Goal: Task Accomplishment & Management: Complete application form

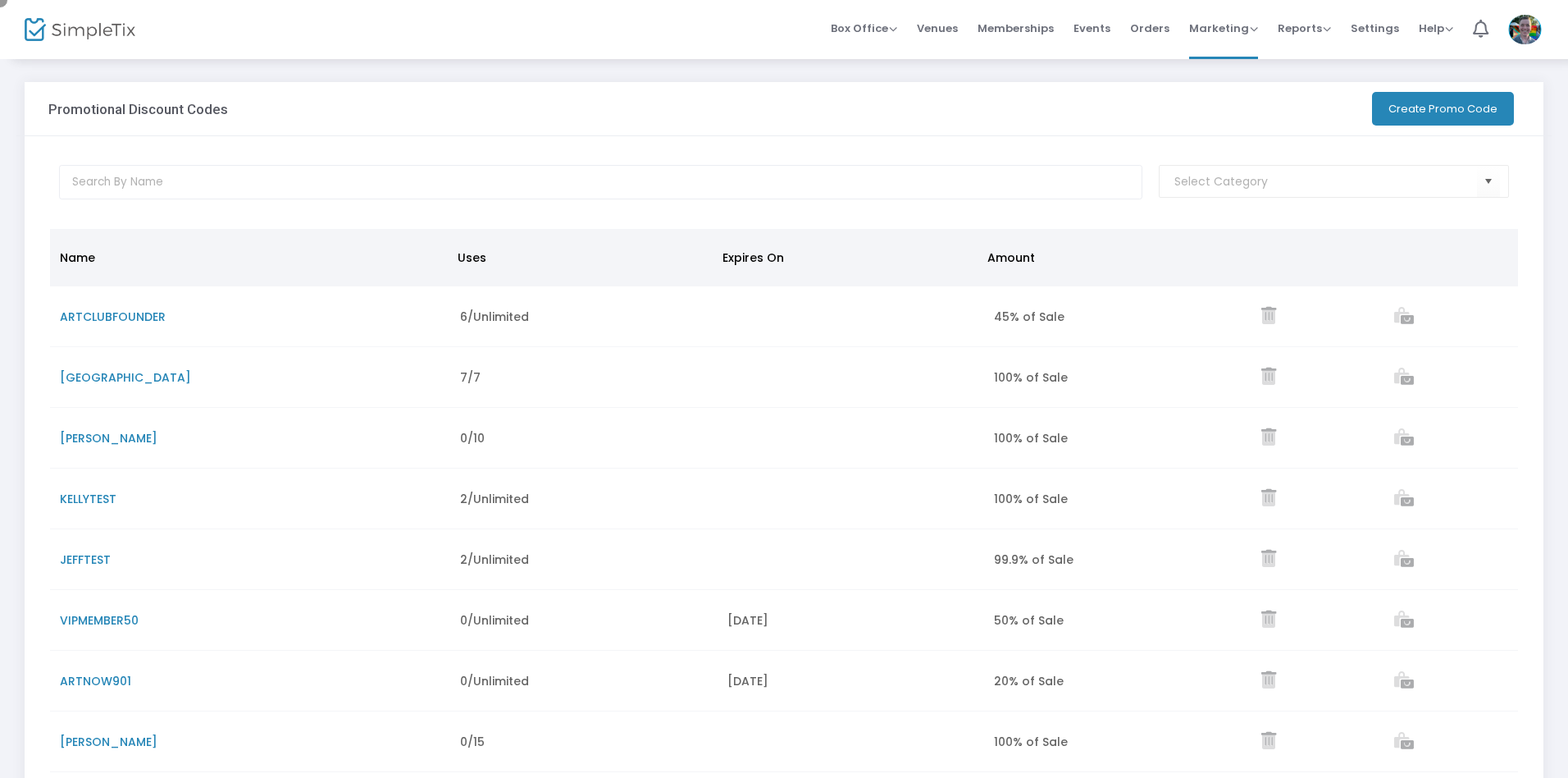
click at [1441, 108] on button "Create Promo Code" at bounding box center [1443, 109] width 142 height 34
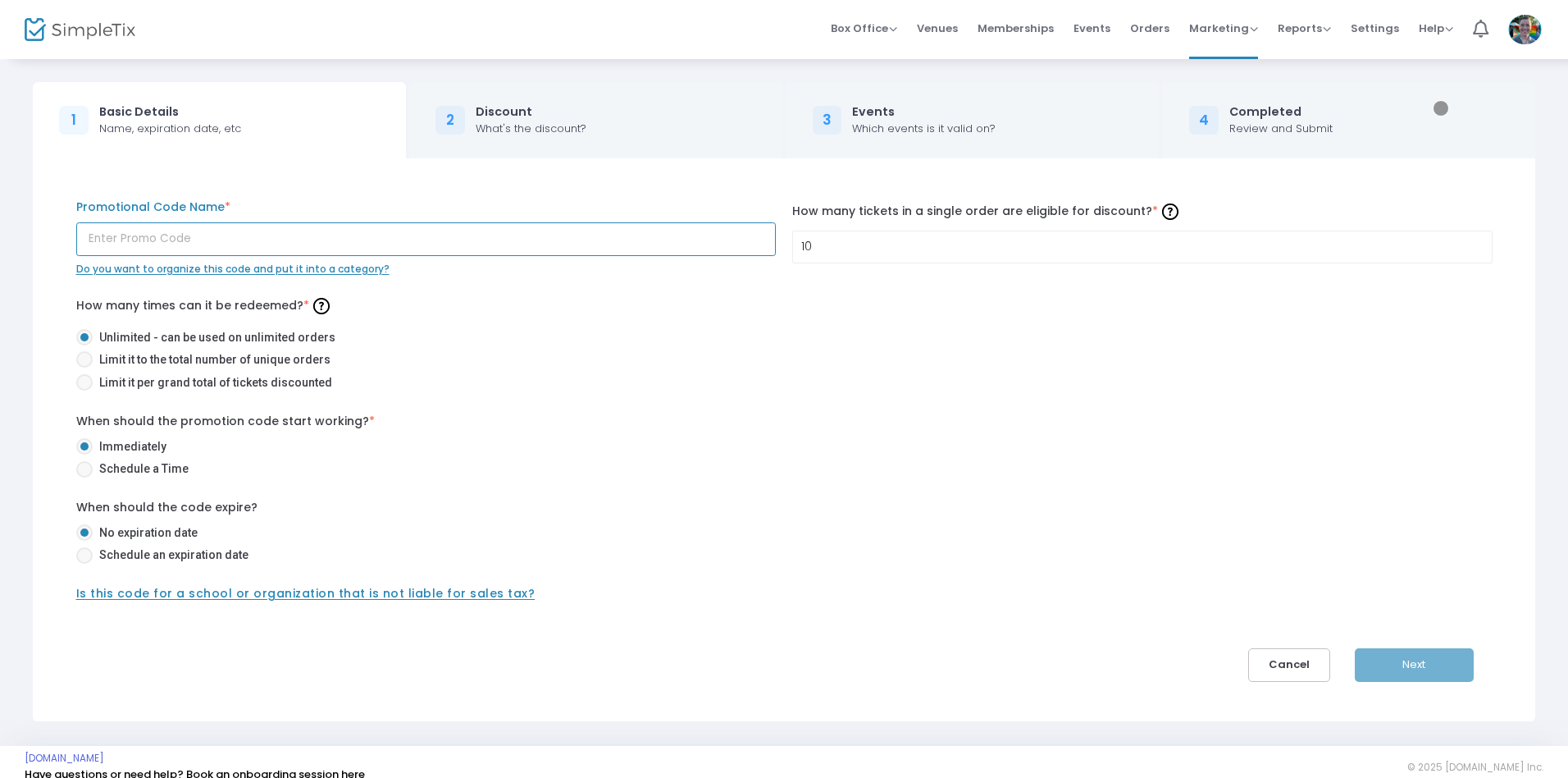
click at [425, 239] on input "text" at bounding box center [426, 239] width 700 height 34
type input "m4g40p"
click at [84, 383] on span at bounding box center [84, 383] width 0 height 0
click at [84, 391] on input "Limit it per grand total of tickets discounted" at bounding box center [84, 391] width 1 height 1
radio input "true"
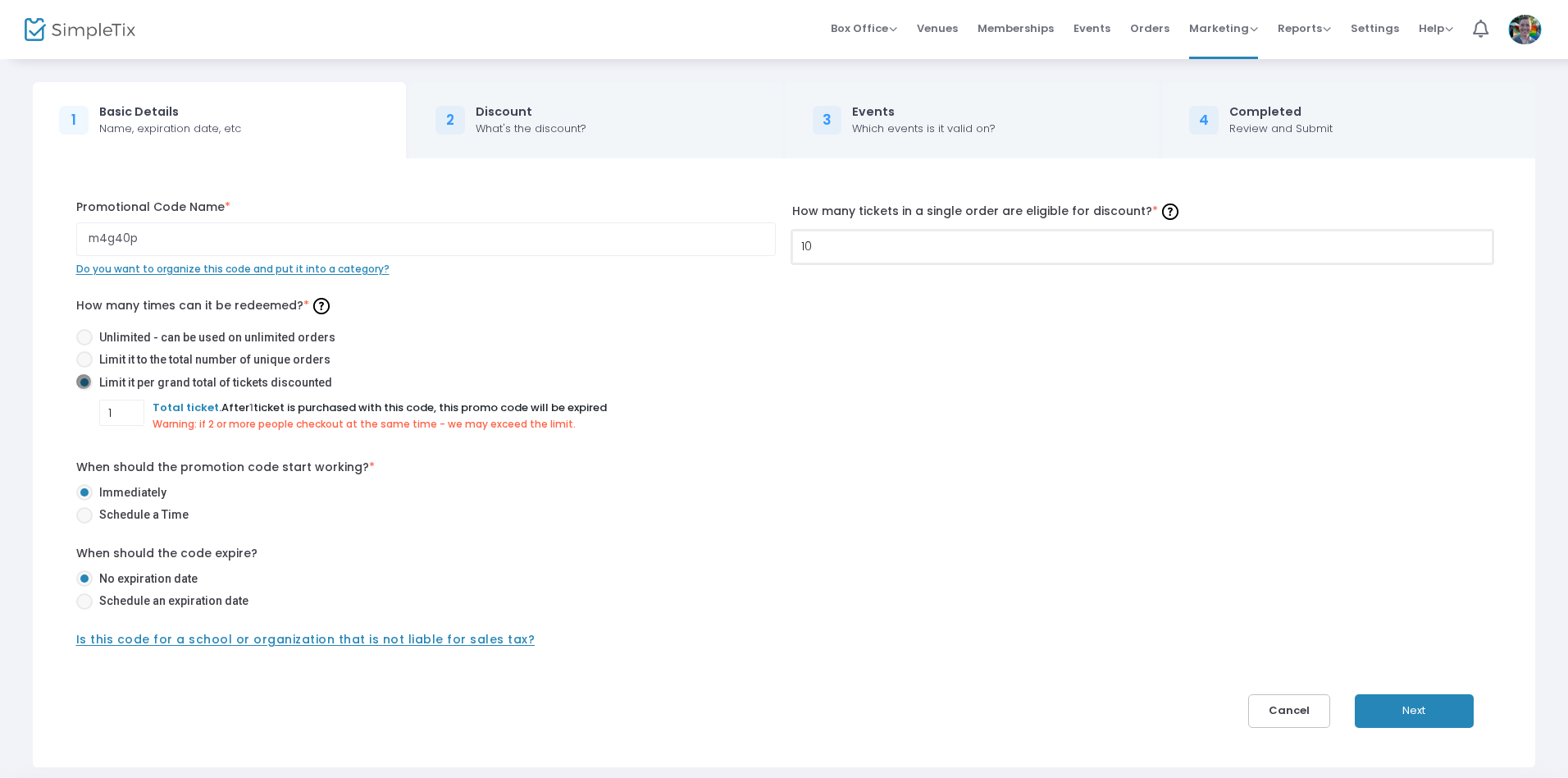
click at [1142, 246] on input "10" at bounding box center [1143, 246] width 699 height 31
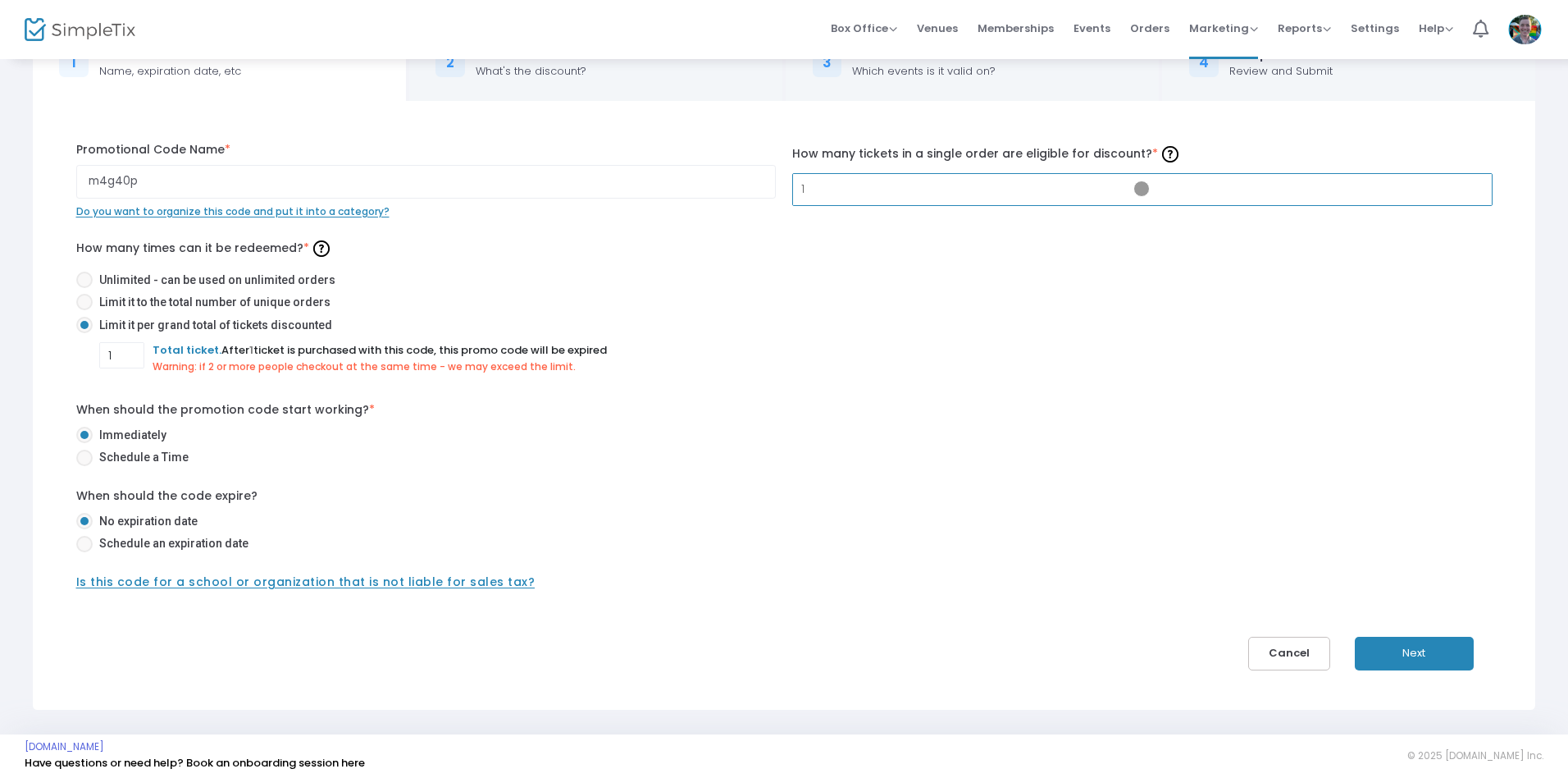
scroll to position [63, 0]
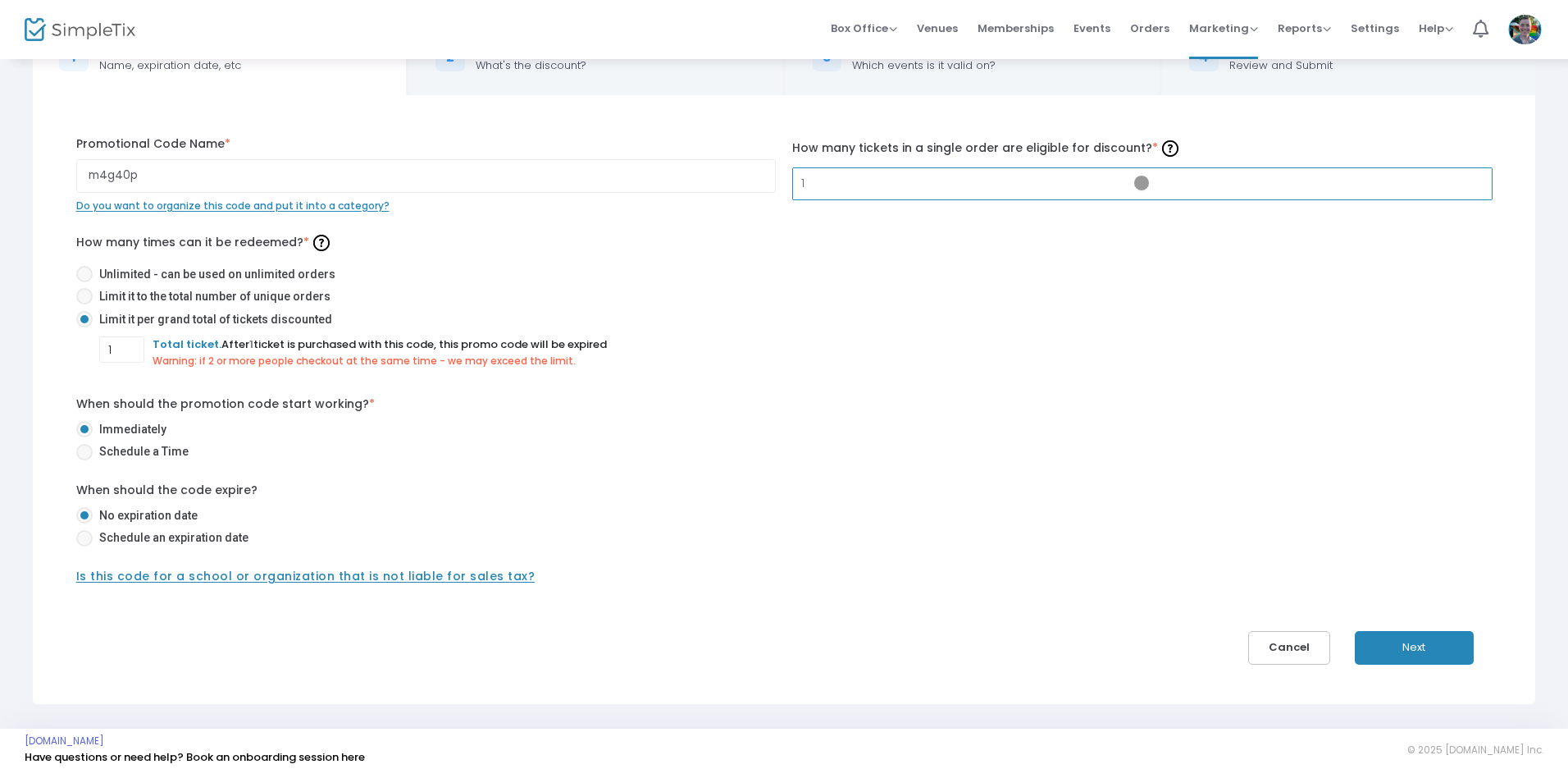
type input "1"
click at [84, 538] on span at bounding box center [84, 538] width 0 height 0
click at [84, 546] on input "Schedule an expiration date" at bounding box center [84, 546] width 1 height 1
radio input "true"
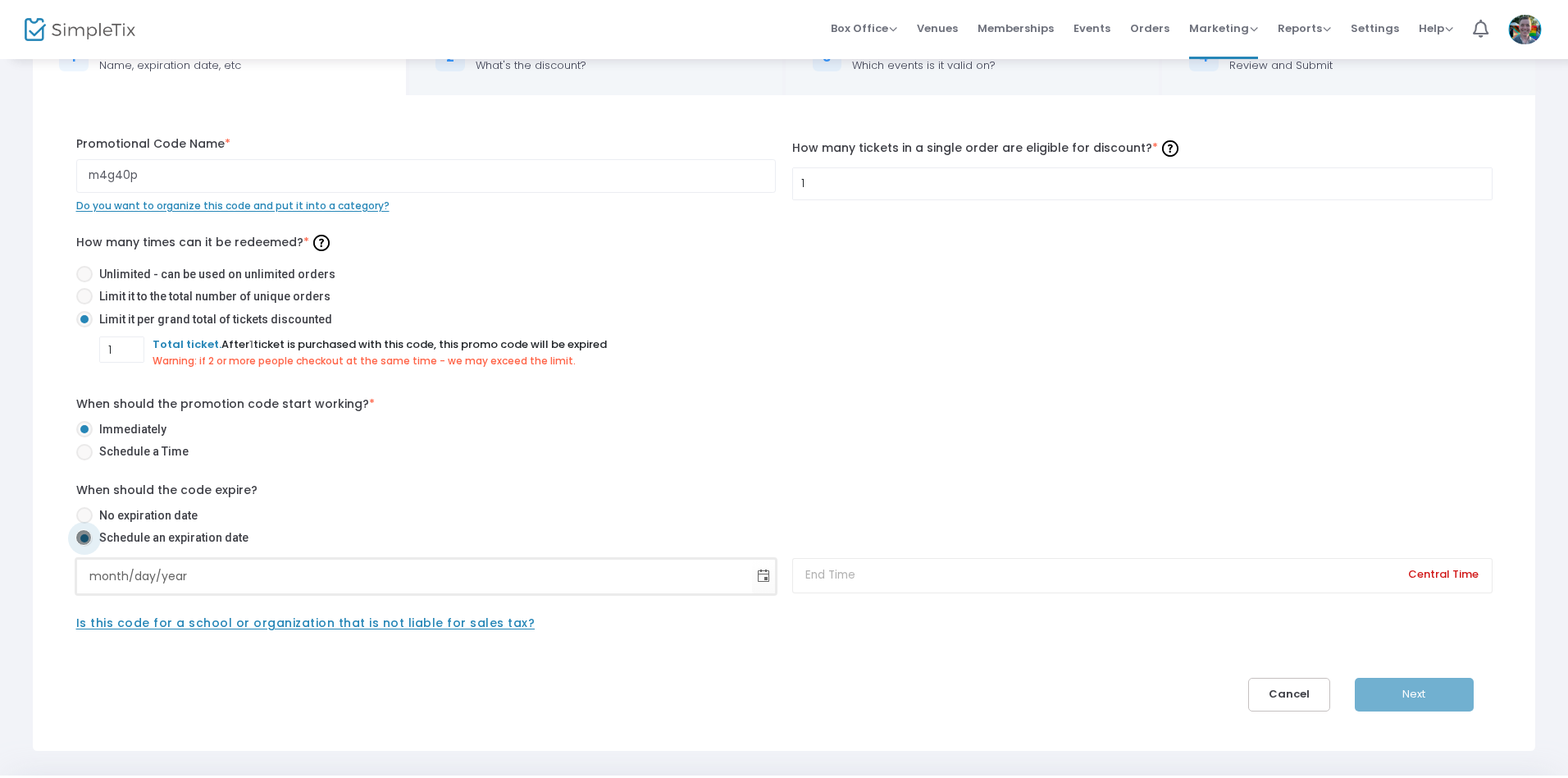
click at [414, 576] on input "month/day/year" at bounding box center [415, 576] width 676 height 34
type input "[DATE]"
click at [1142, 575] on input at bounding box center [1142, 575] width 700 height 36
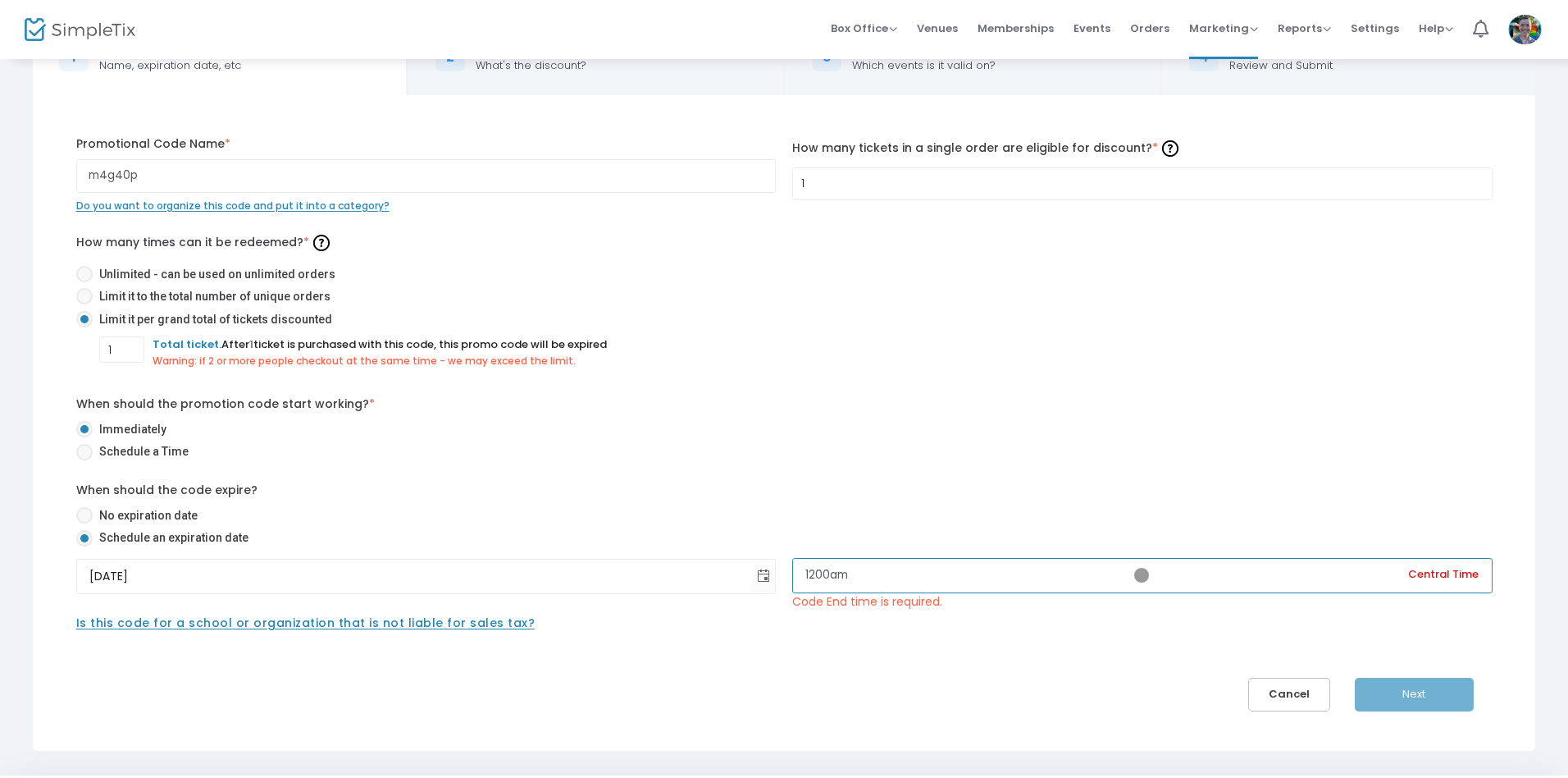
scroll to position [110, 0]
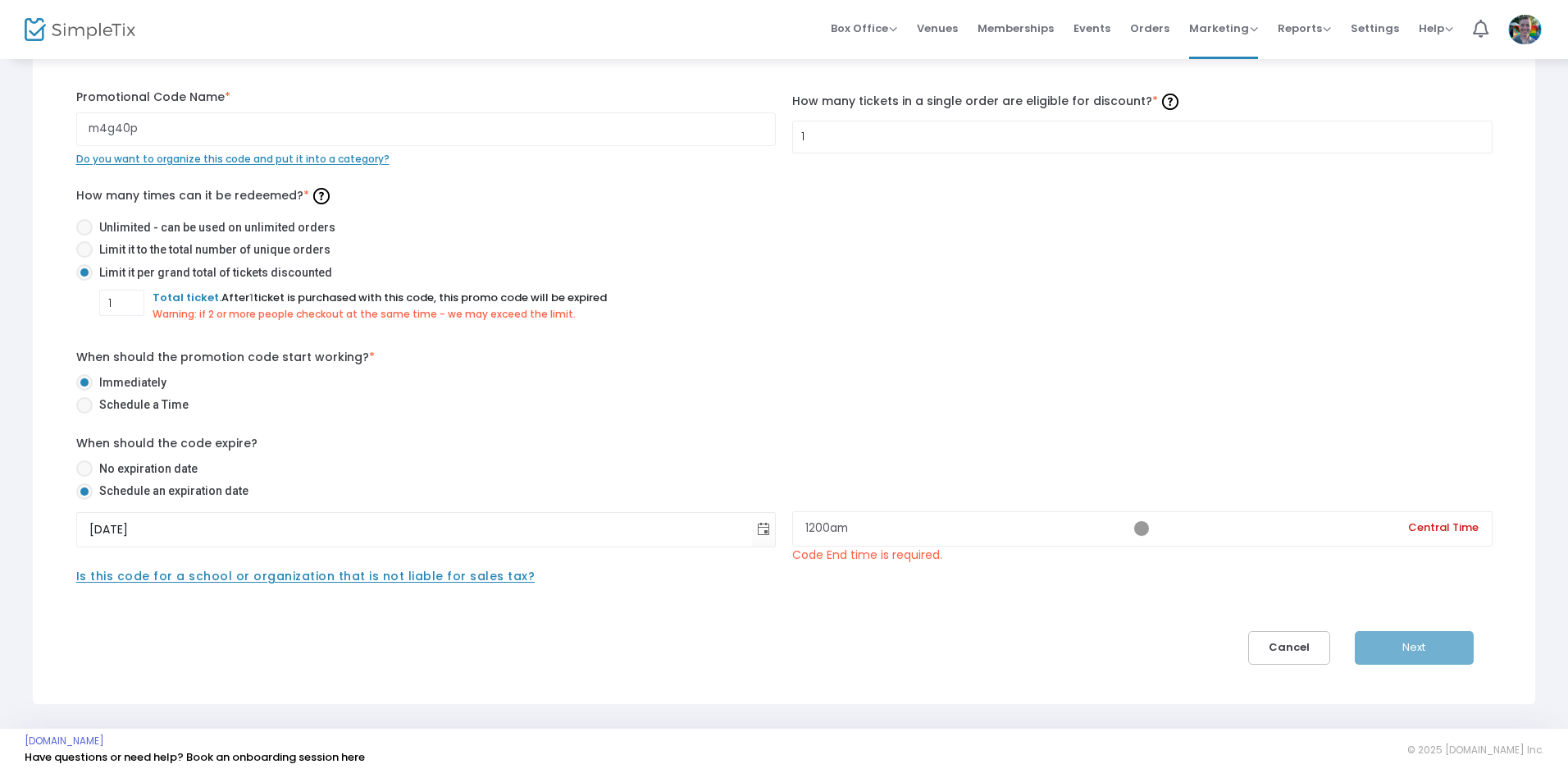
type input "12:00 AM"
click at [1414, 648] on div "Next" at bounding box center [1430, 648] width 150 height 34
click at [1142, 137] on input "1" at bounding box center [1143, 137] width 699 height 31
type input "5"
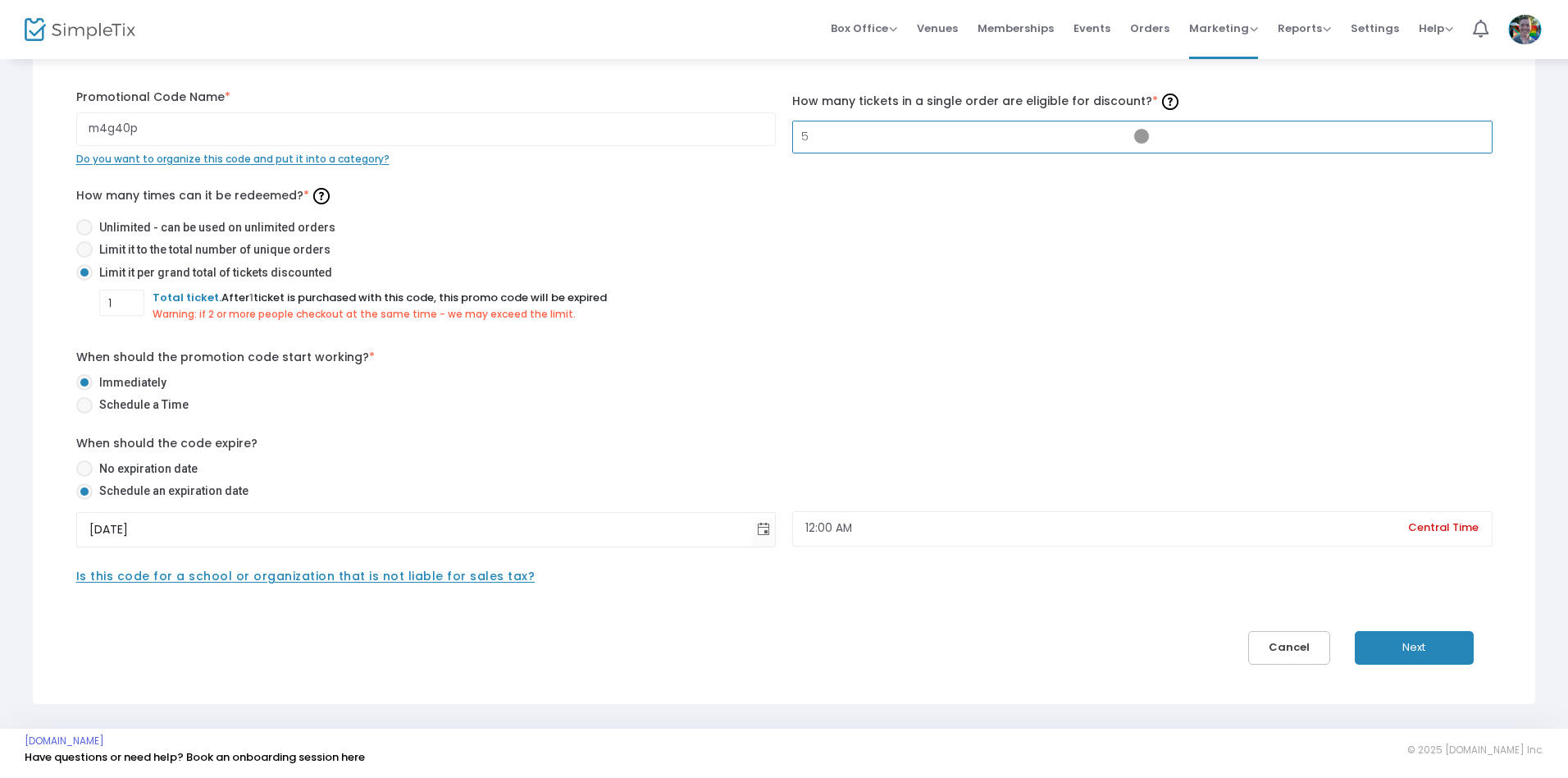
click at [1414, 648] on button "Next" at bounding box center [1414, 648] width 119 height 34
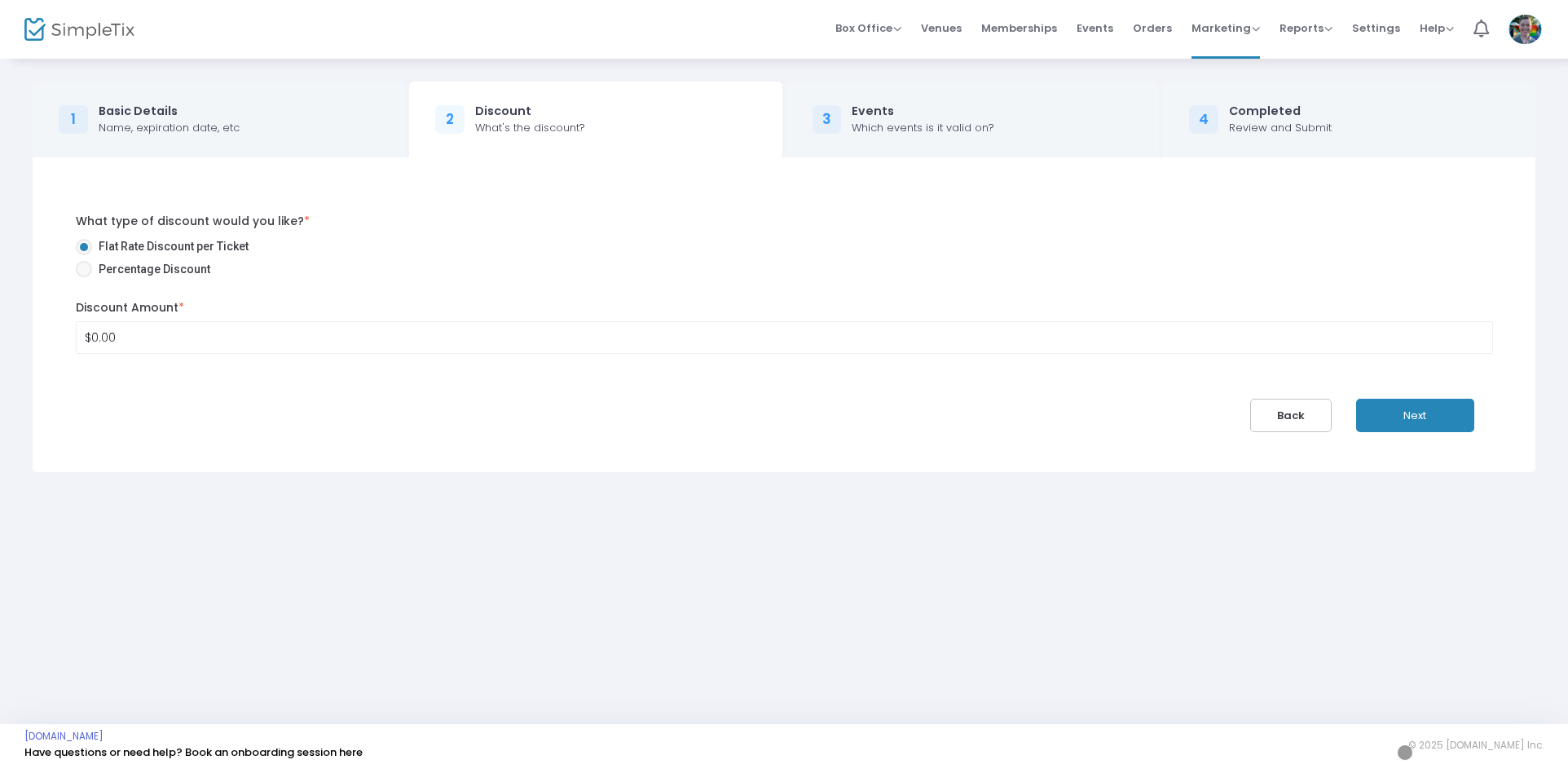
click at [1415, 415] on button "Next" at bounding box center [1415, 416] width 118 height 34
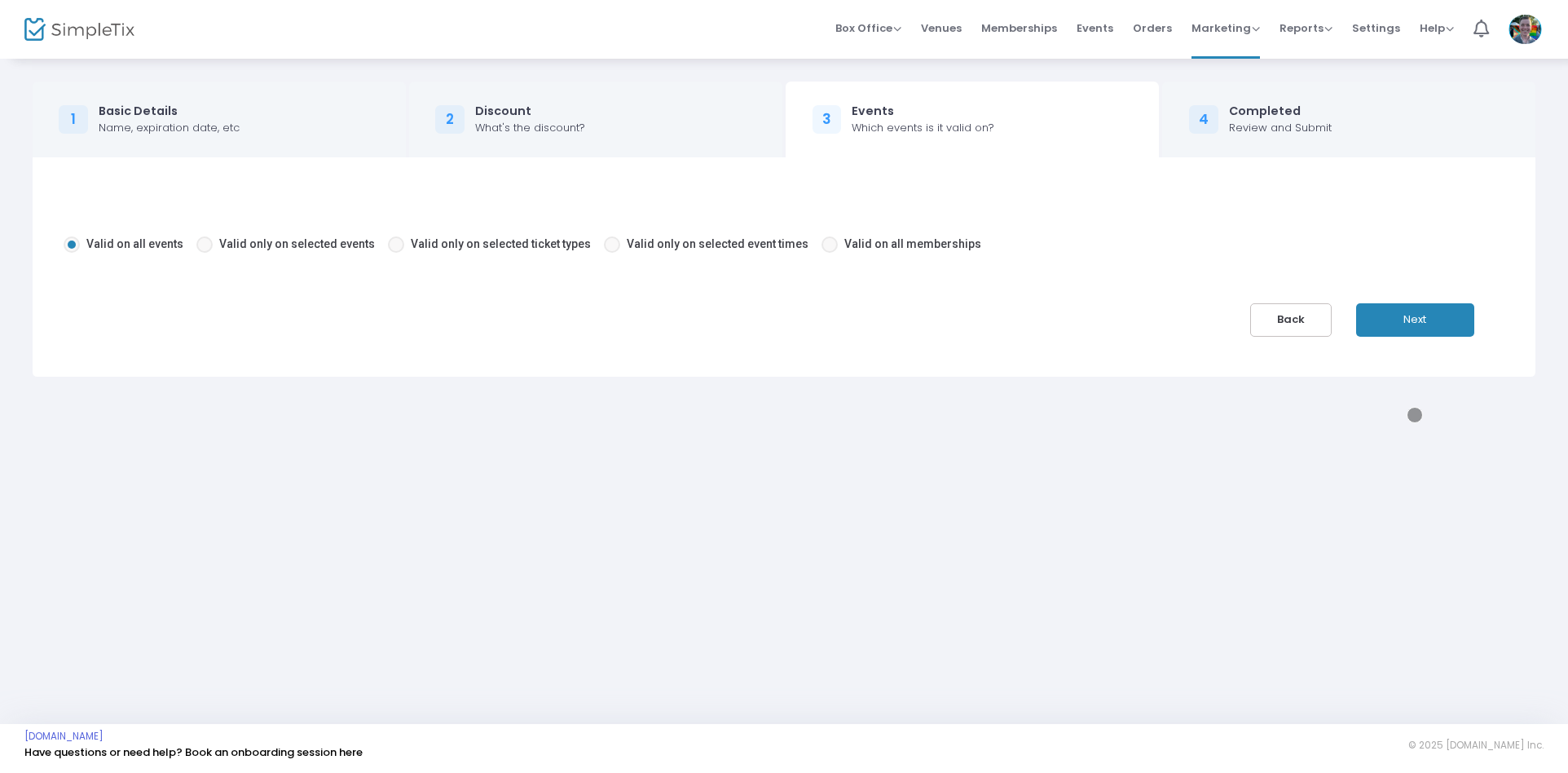
click at [1415, 319] on button "Next" at bounding box center [1415, 320] width 118 height 34
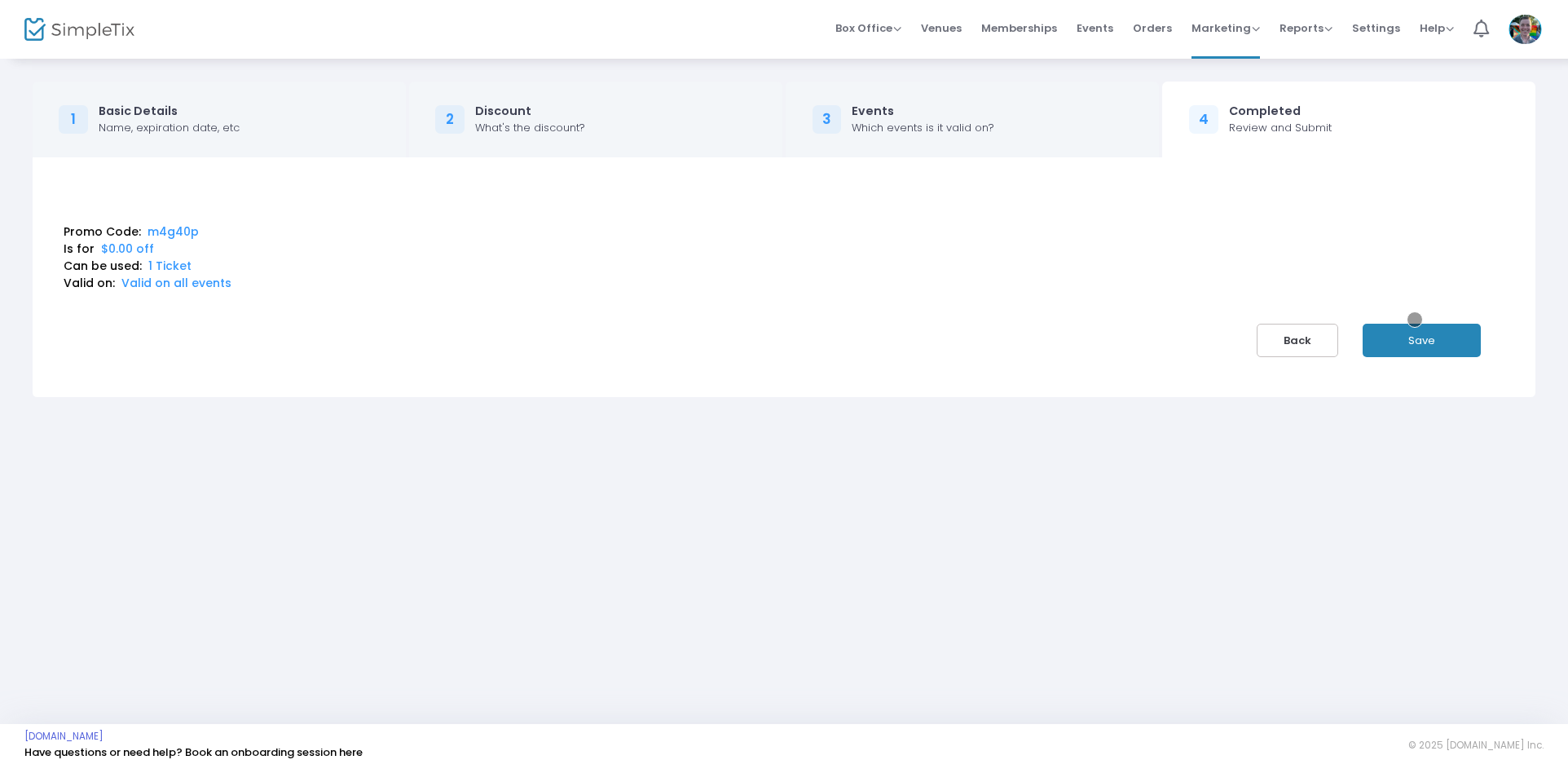
click at [1422, 340] on button "Save" at bounding box center [1422, 340] width 118 height 34
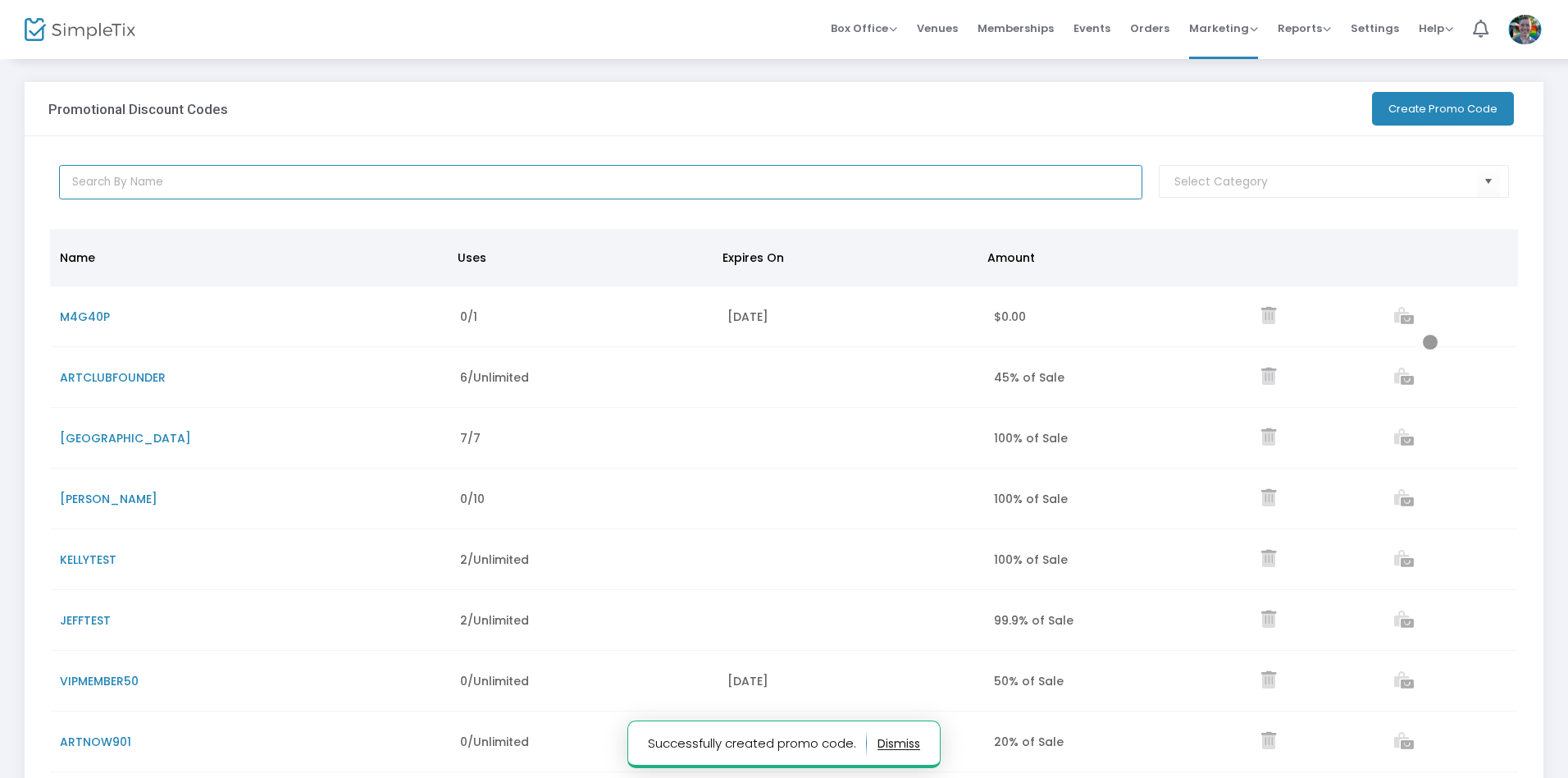
click at [600, 182] on input "text" at bounding box center [601, 182] width 1085 height 35
type input "dxojim"
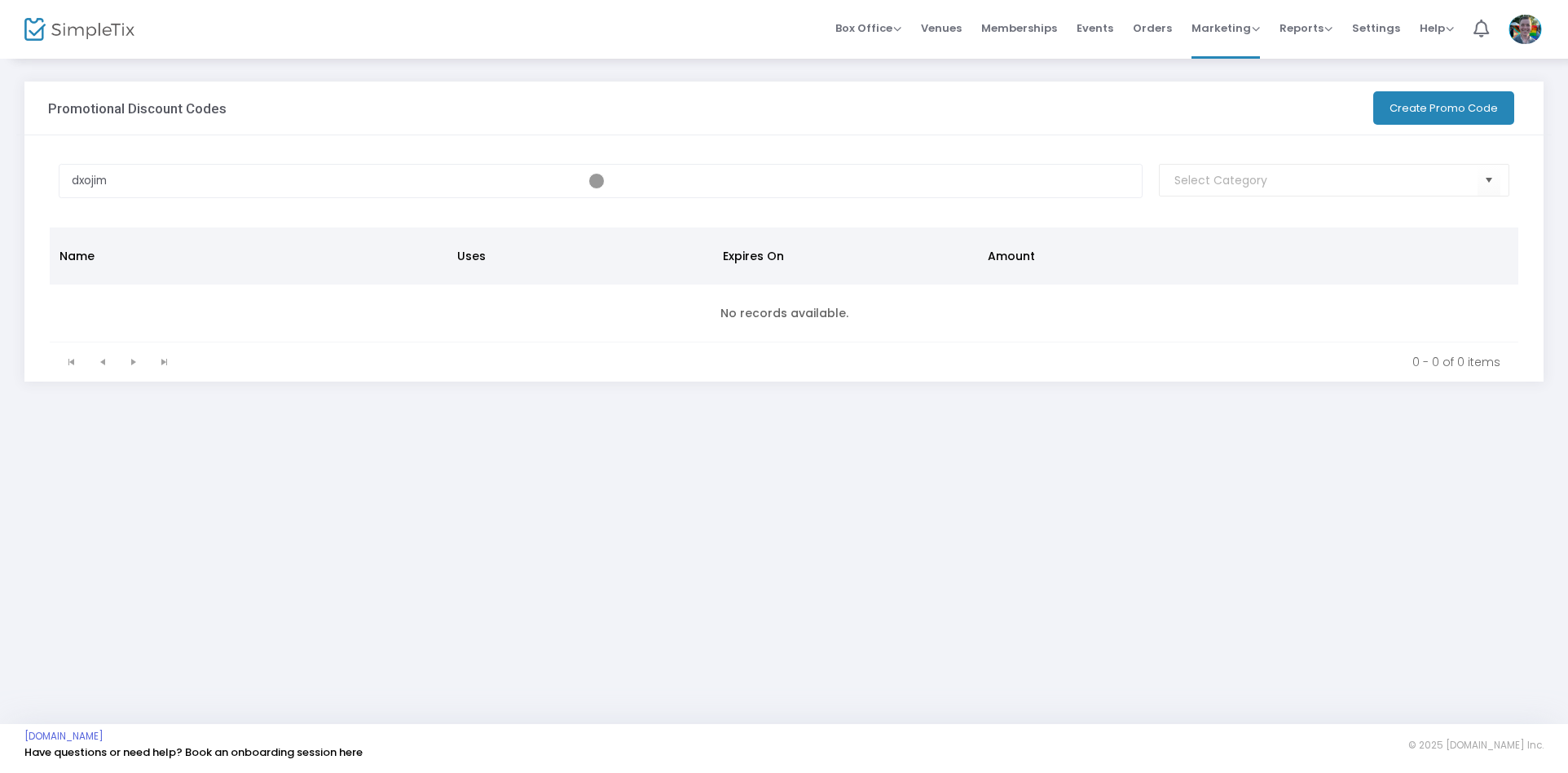
click at [1442, 107] on button "Create Promo Code" at bounding box center [1444, 108] width 141 height 34
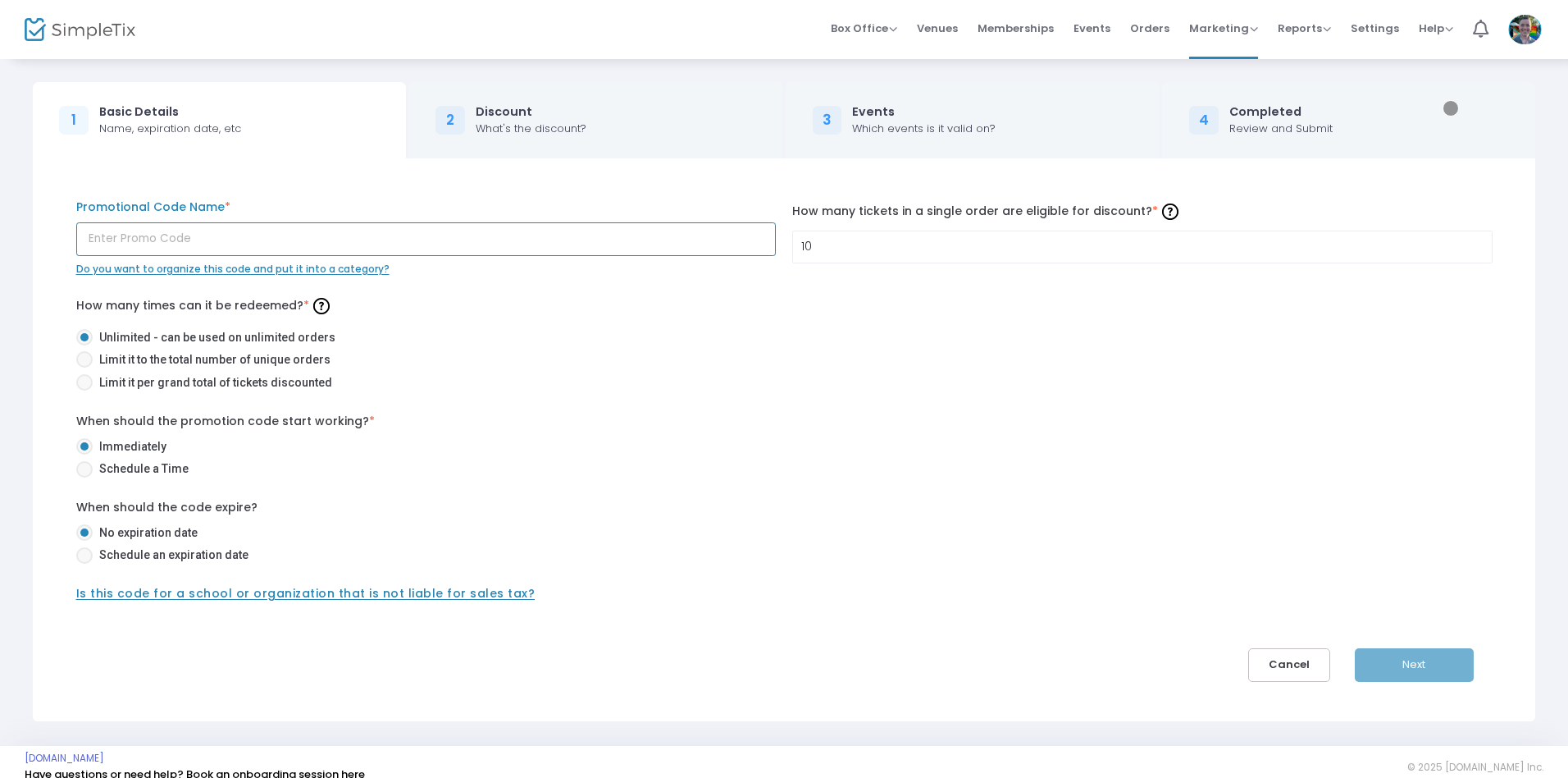
click at [425, 239] on input "text" at bounding box center [426, 239] width 700 height 34
type input "y6kbfb"
click at [84, 383] on span at bounding box center [84, 383] width 0 height 0
click at [84, 391] on input "Limit it per grand total of tickets discounted" at bounding box center [84, 391] width 1 height 1
radio input "true"
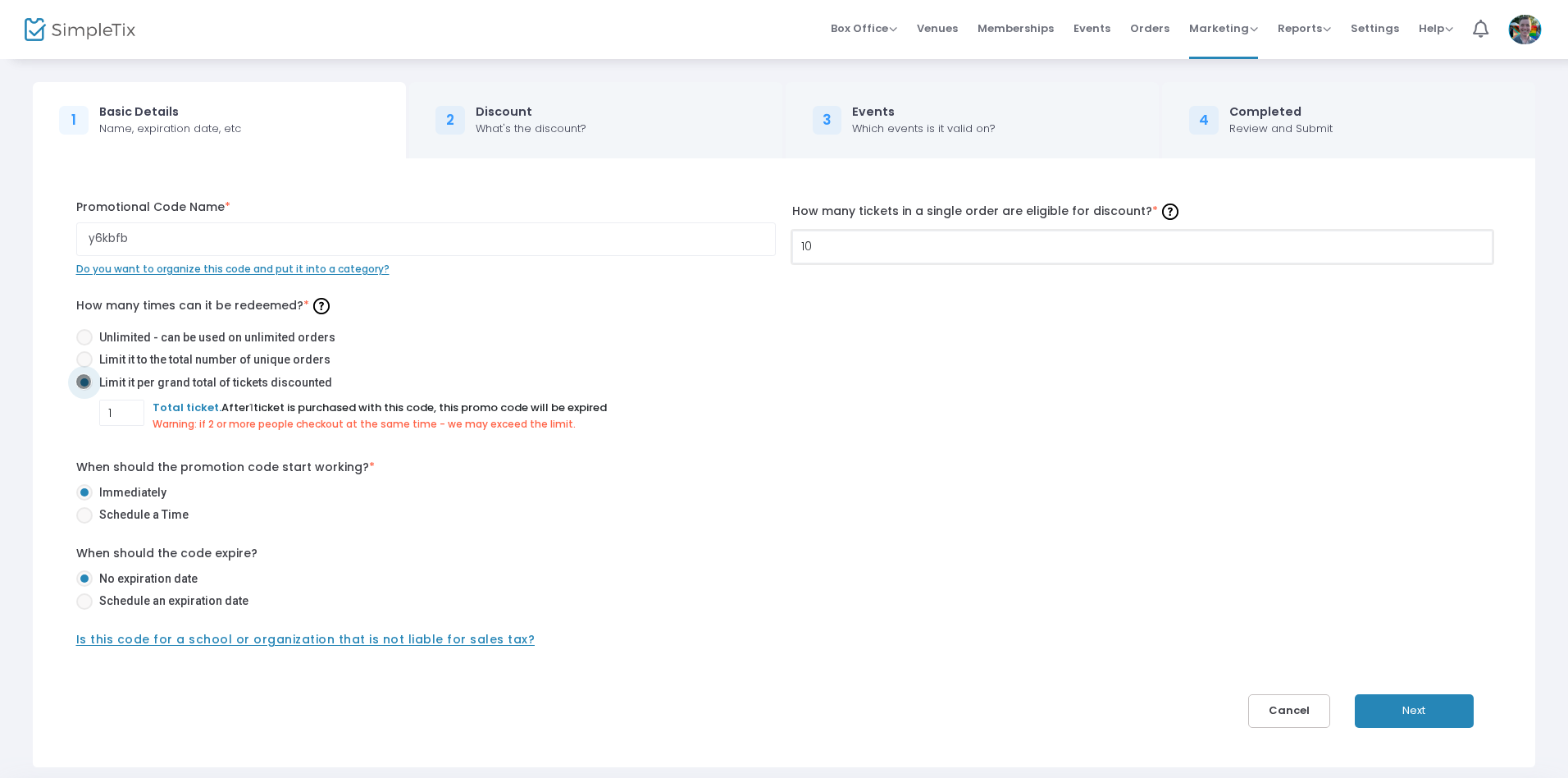
click at [1142, 246] on input "10" at bounding box center [1143, 246] width 699 height 31
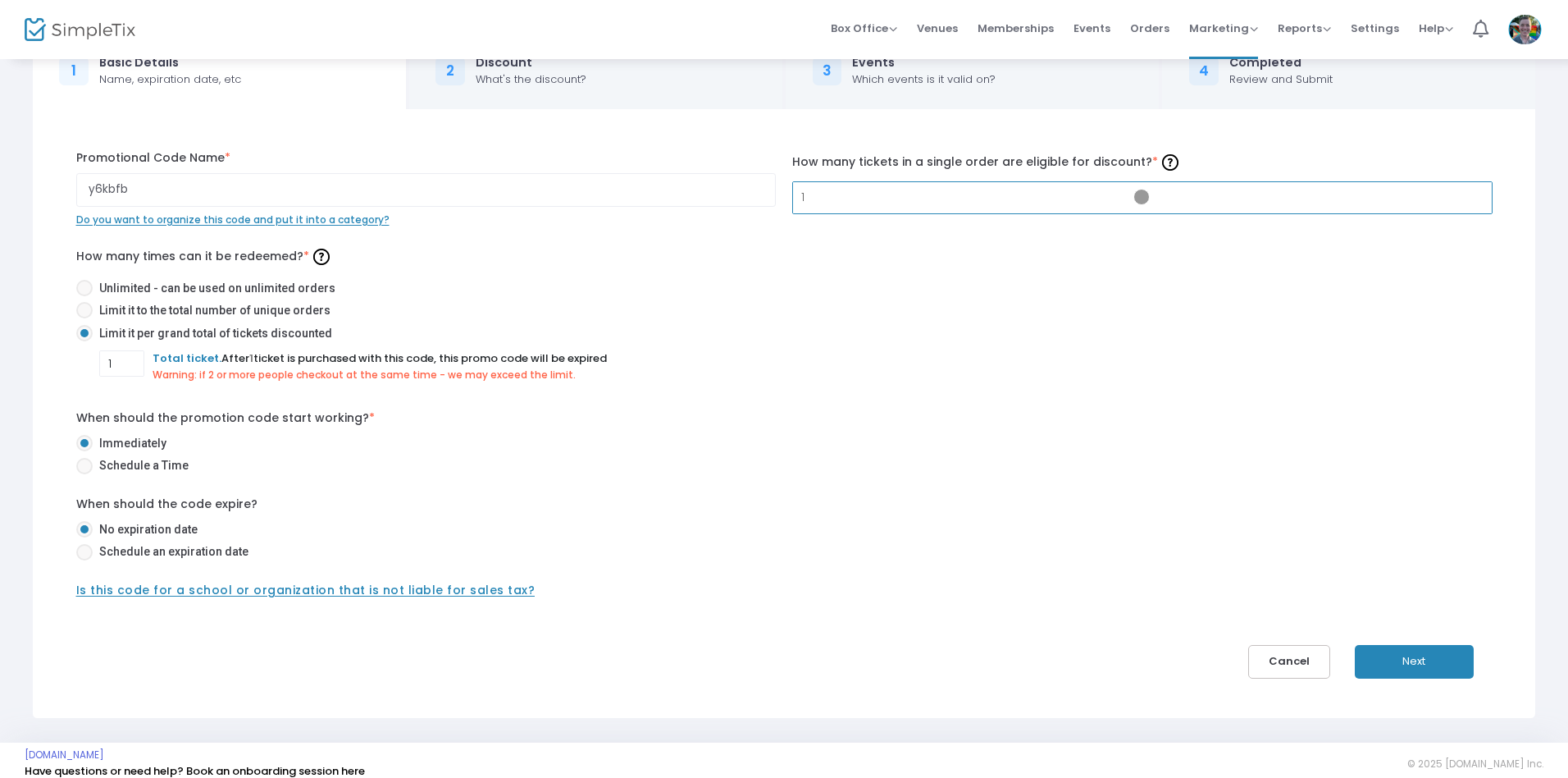
scroll to position [63, 0]
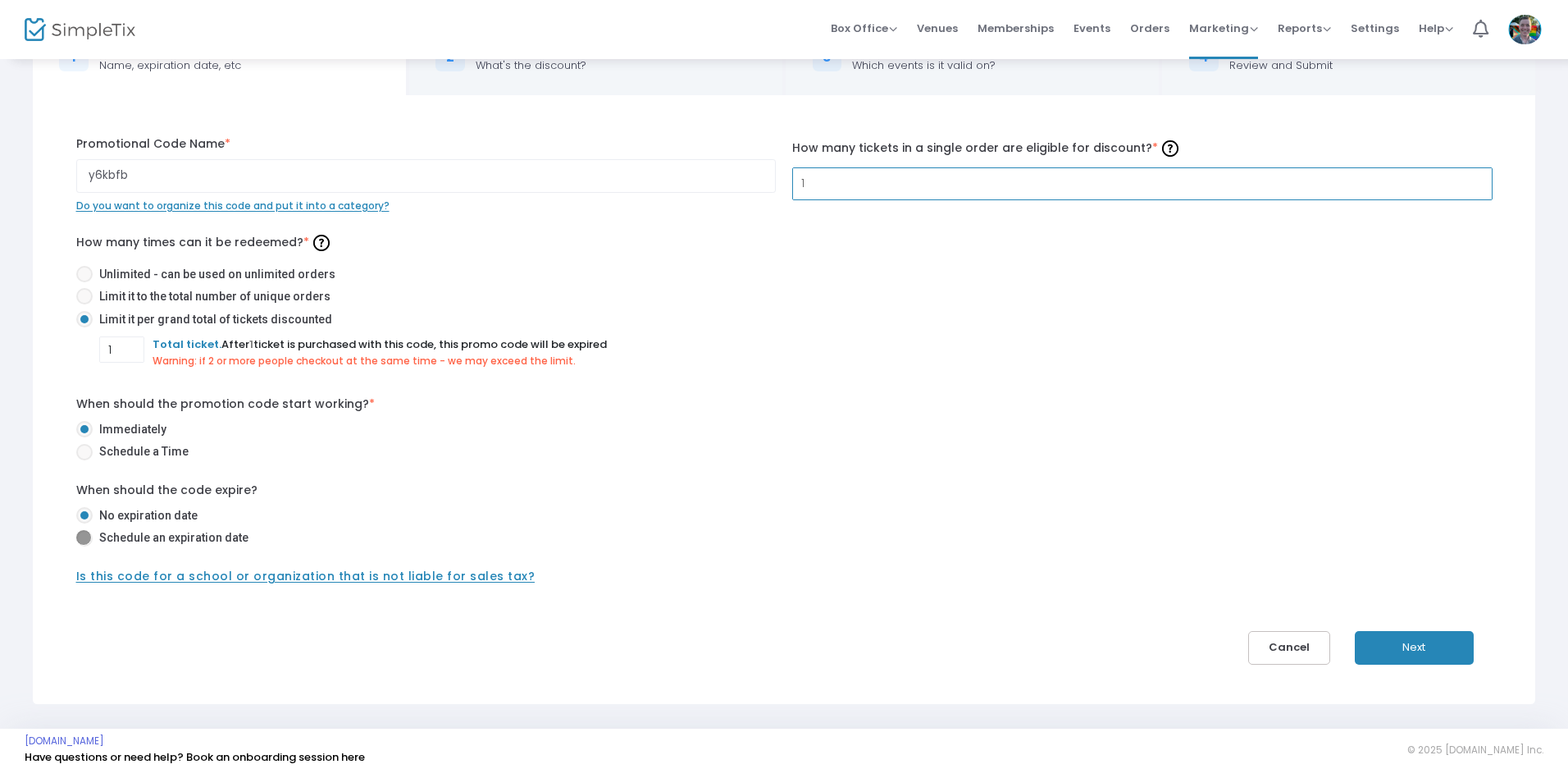
type input "1"
click at [84, 538] on span at bounding box center [84, 538] width 0 height 0
click at [84, 546] on input "Schedule an expiration date" at bounding box center [84, 546] width 1 height 1
radio input "true"
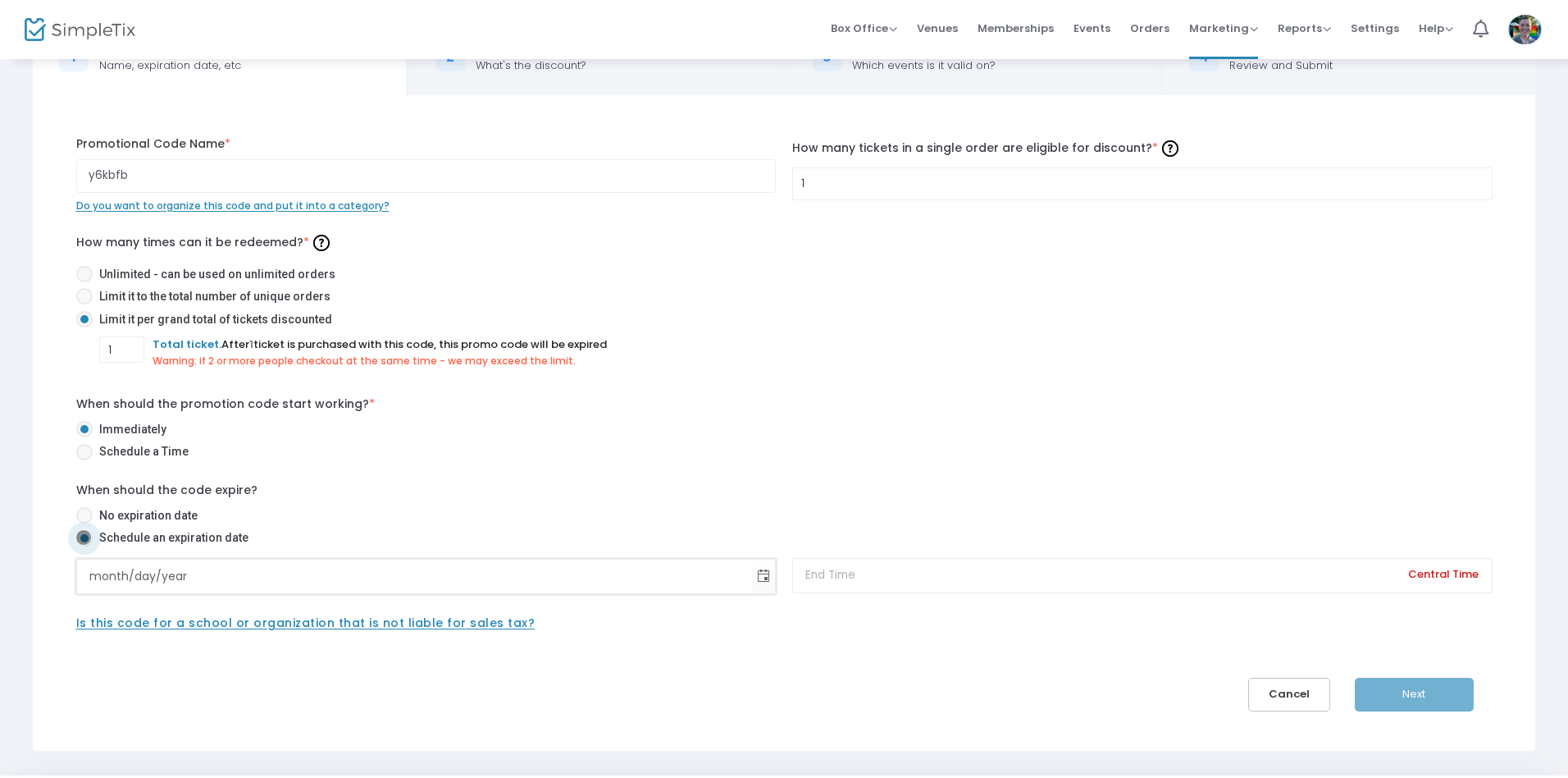
click at [414, 576] on input "month/day/year" at bounding box center [415, 576] width 676 height 34
type input "[DATE]"
click at [1142, 575] on input at bounding box center [1142, 575] width 700 height 36
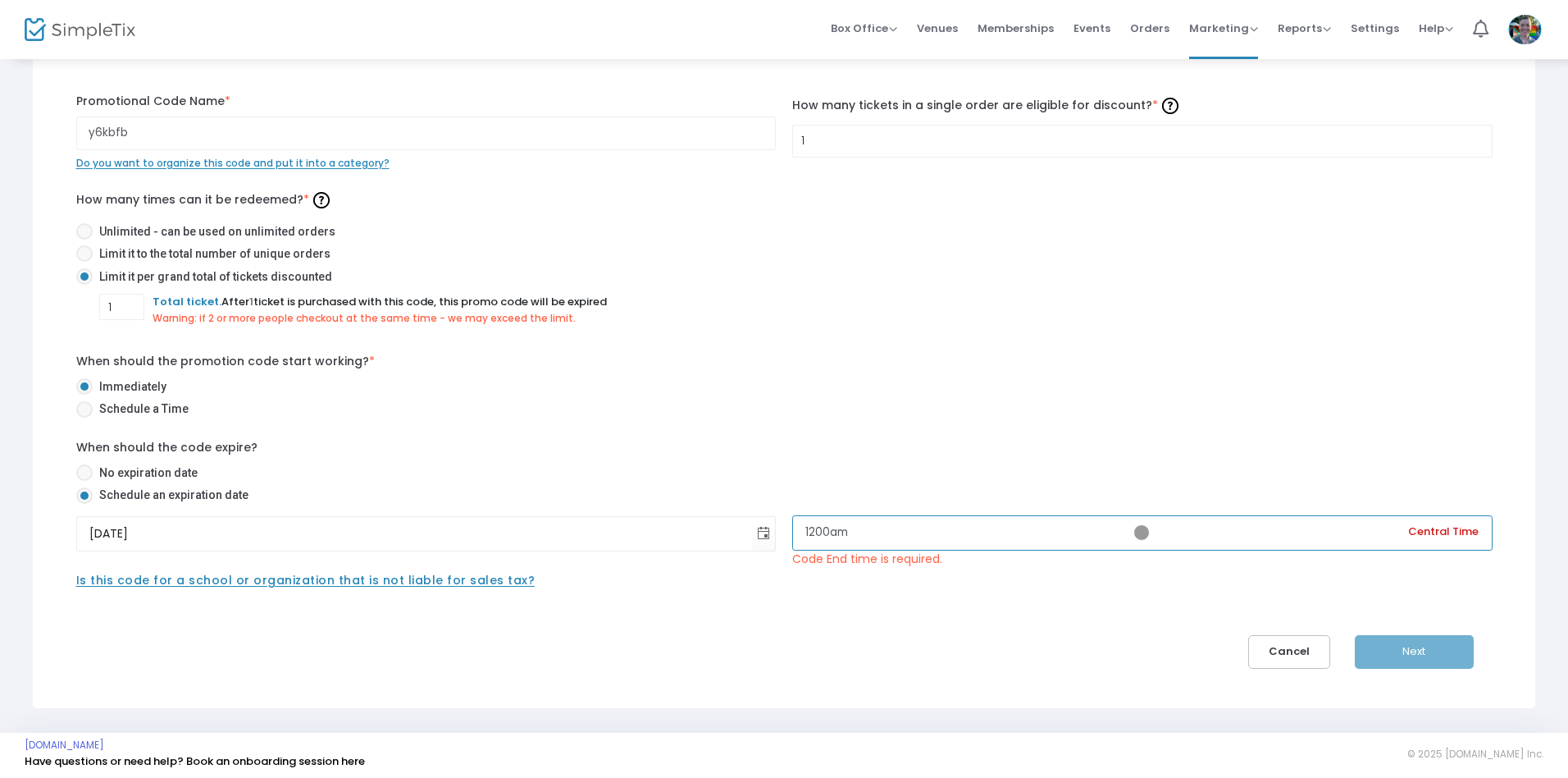
scroll to position [110, 0]
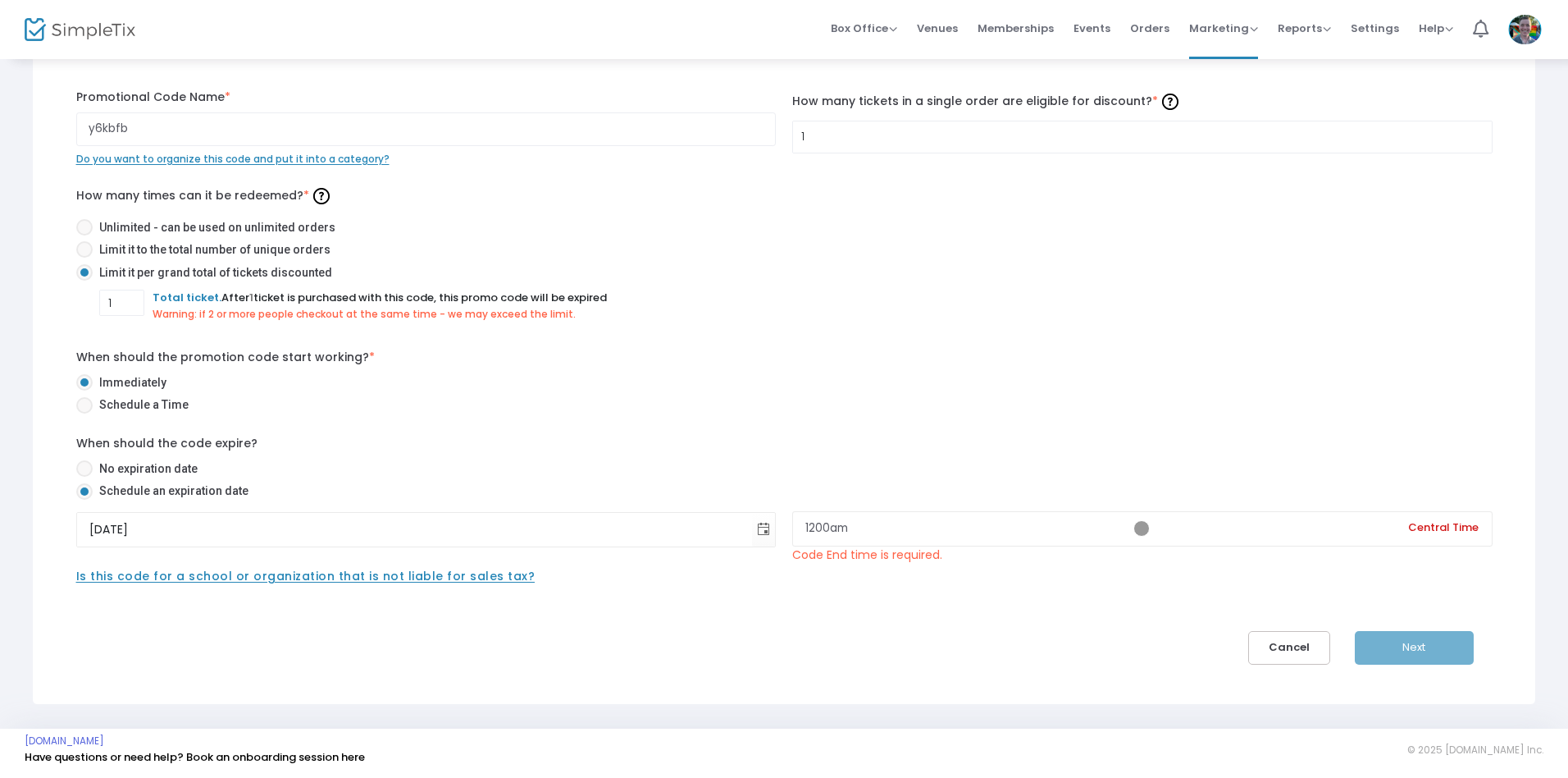
type input "12:00 AM"
click at [1414, 648] on div "Next" at bounding box center [1430, 648] width 150 height 34
click at [1142, 137] on input "1" at bounding box center [1143, 137] width 699 height 31
type input "5"
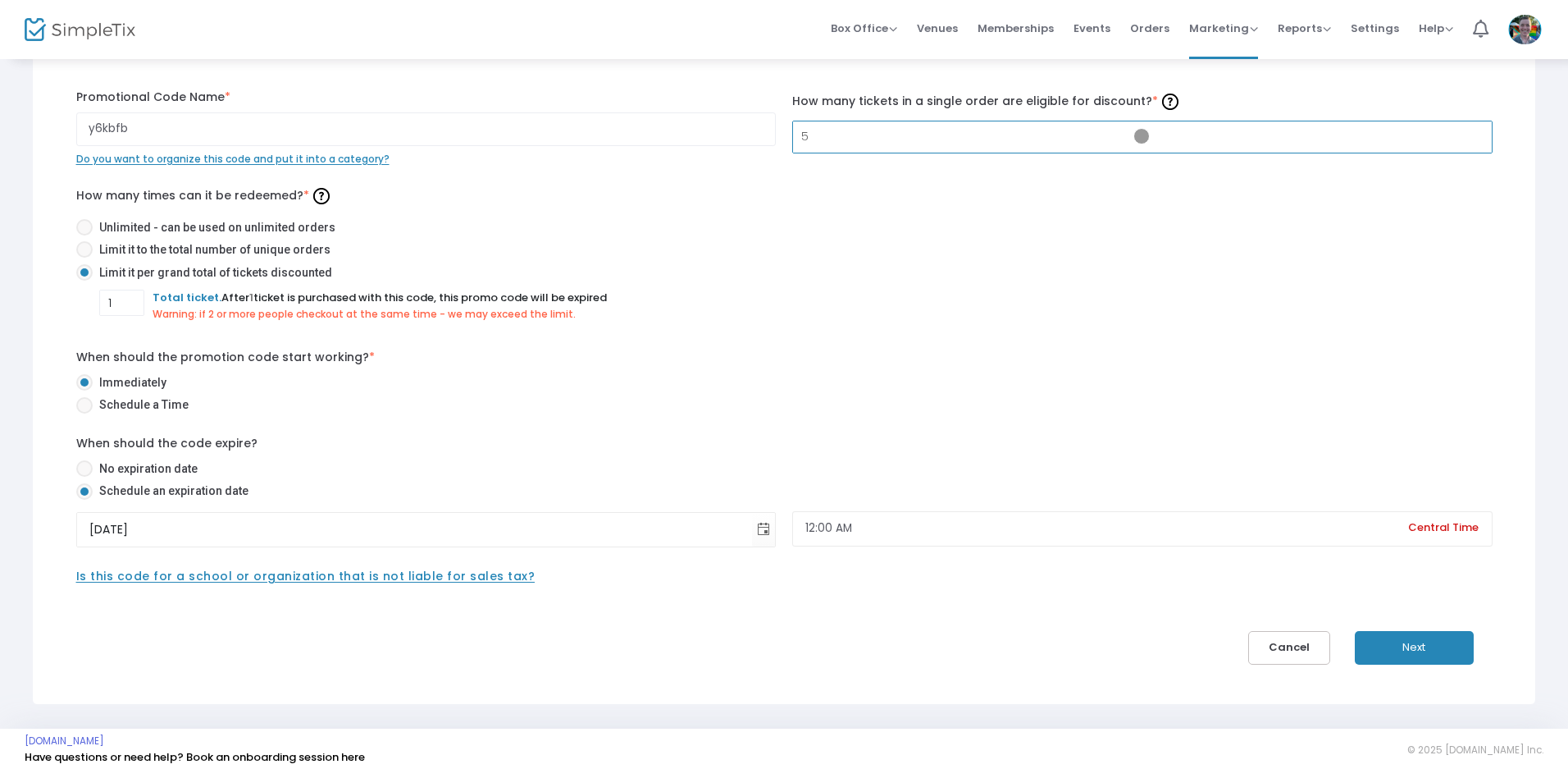
click at [1414, 648] on button "Next" at bounding box center [1414, 648] width 119 height 34
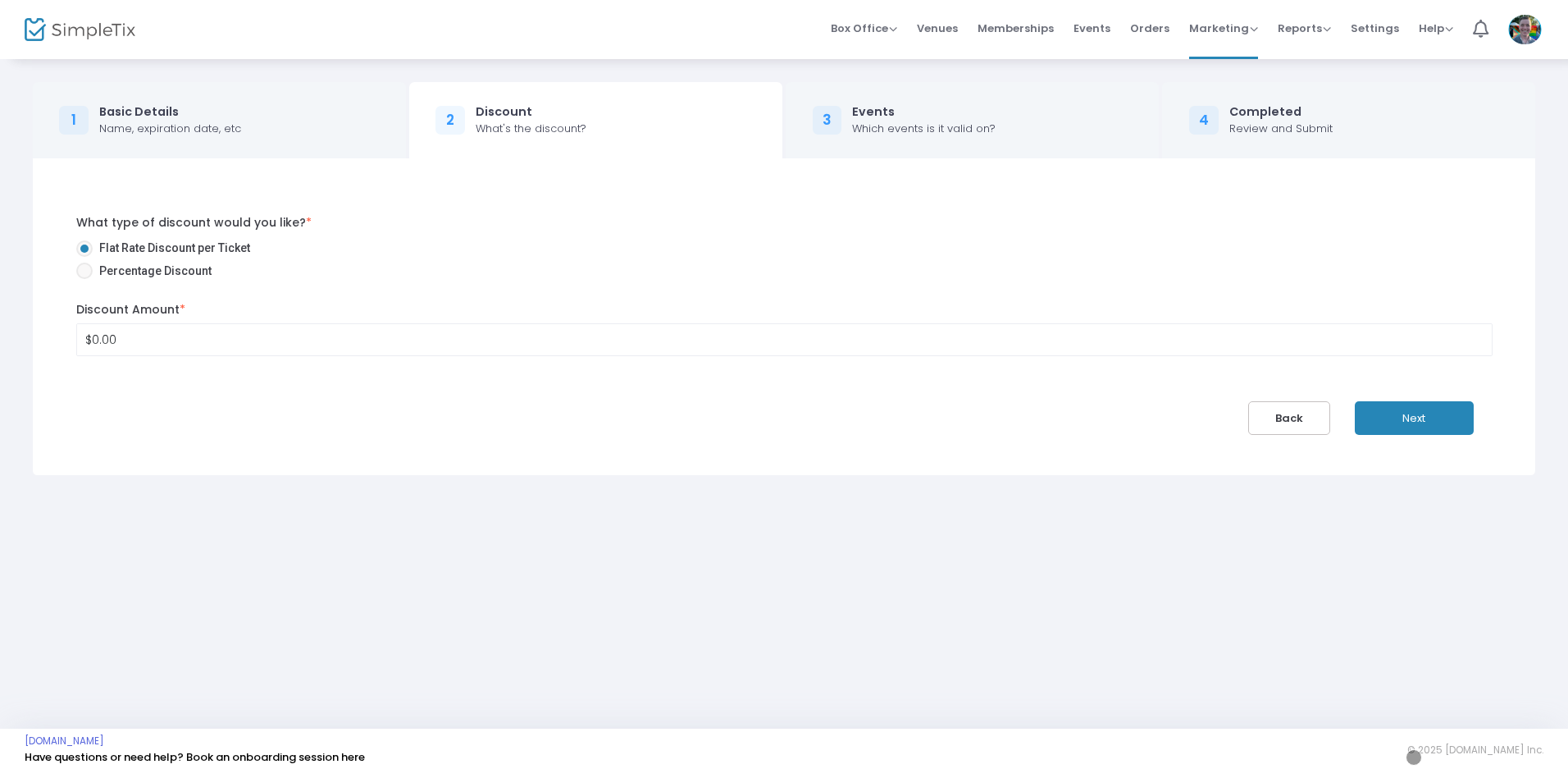
scroll to position [0, 0]
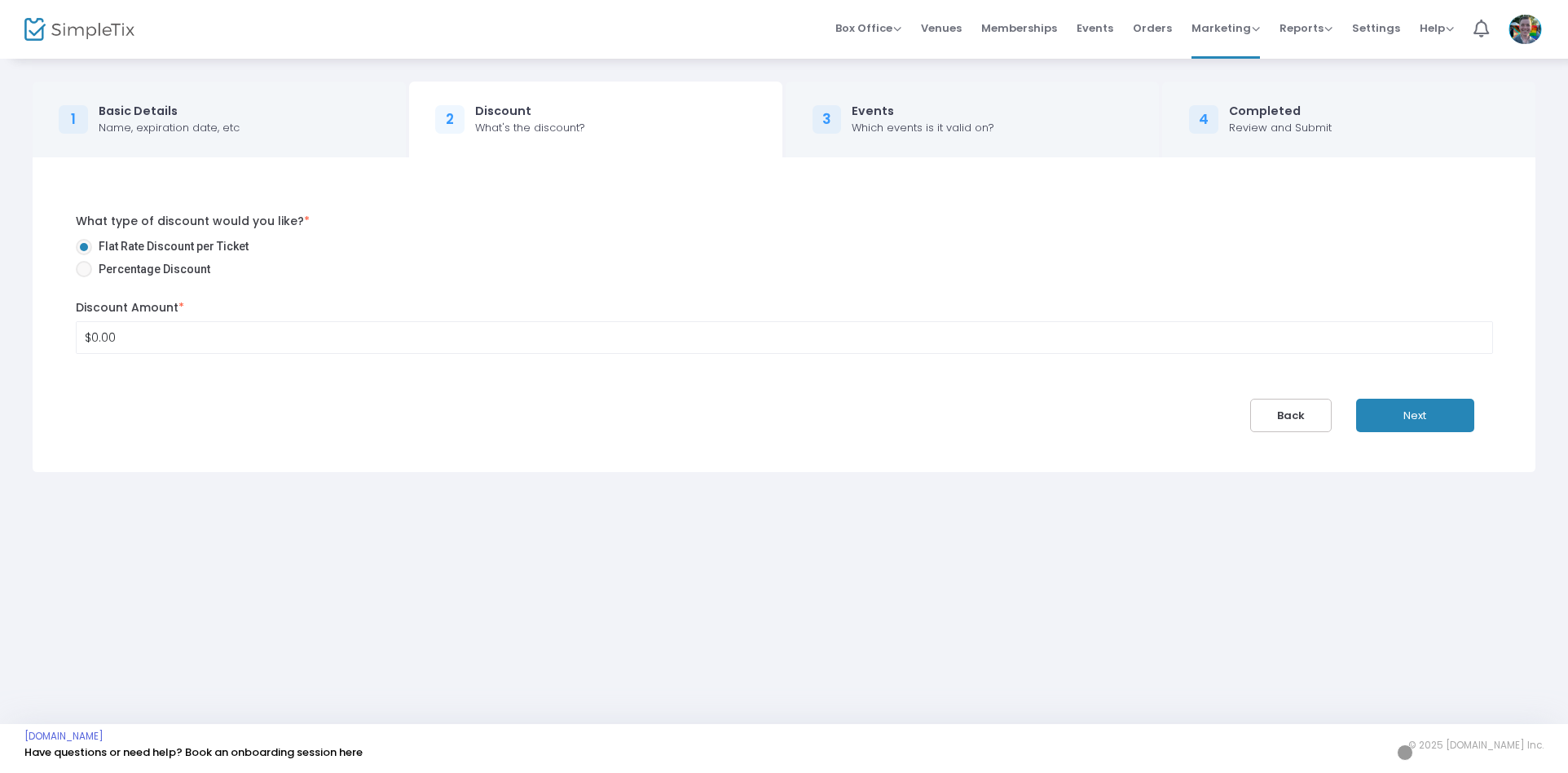
click at [1415, 415] on button "Next" at bounding box center [1415, 416] width 118 height 34
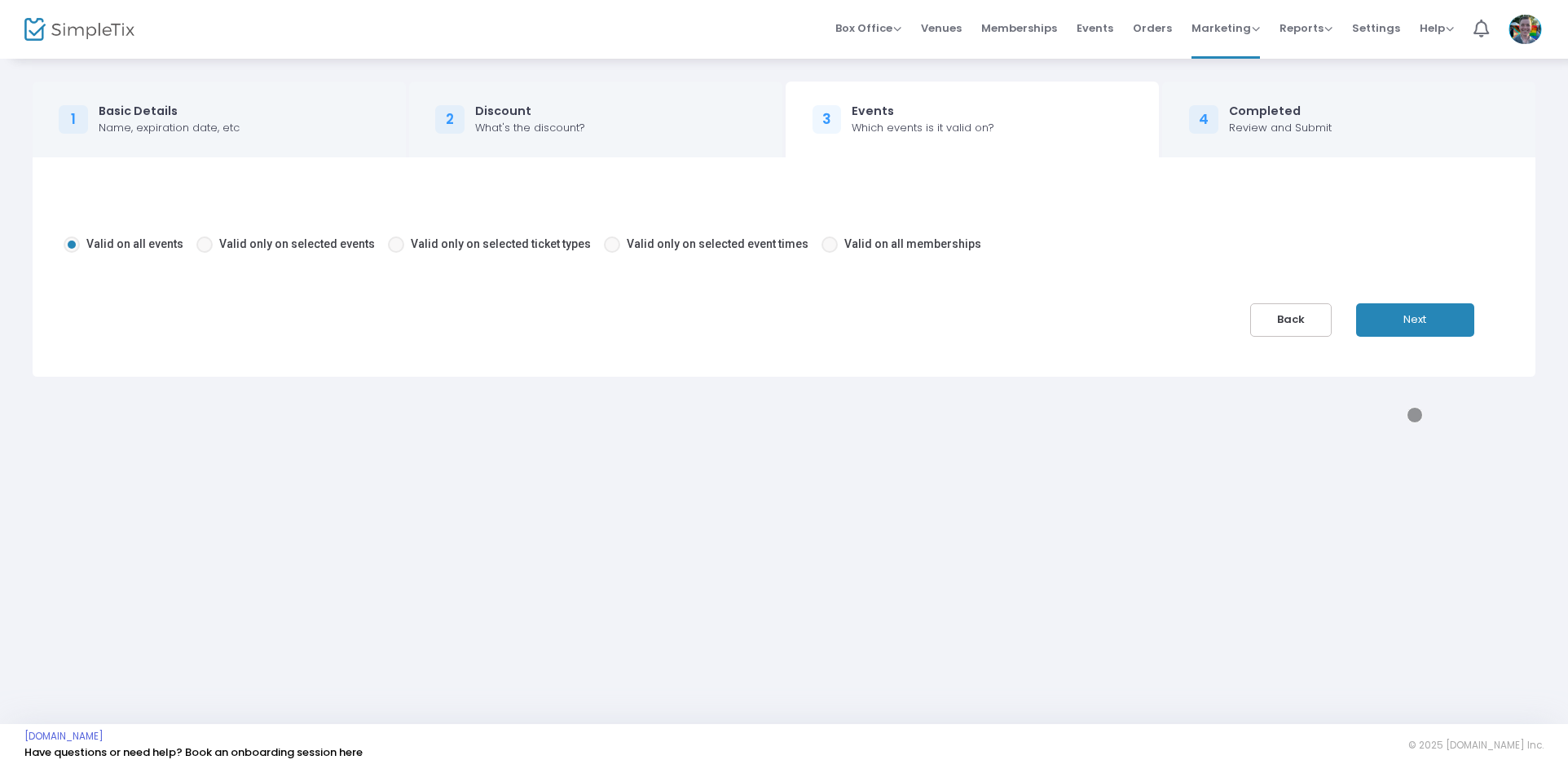
click at [1415, 319] on button "Next" at bounding box center [1415, 320] width 118 height 34
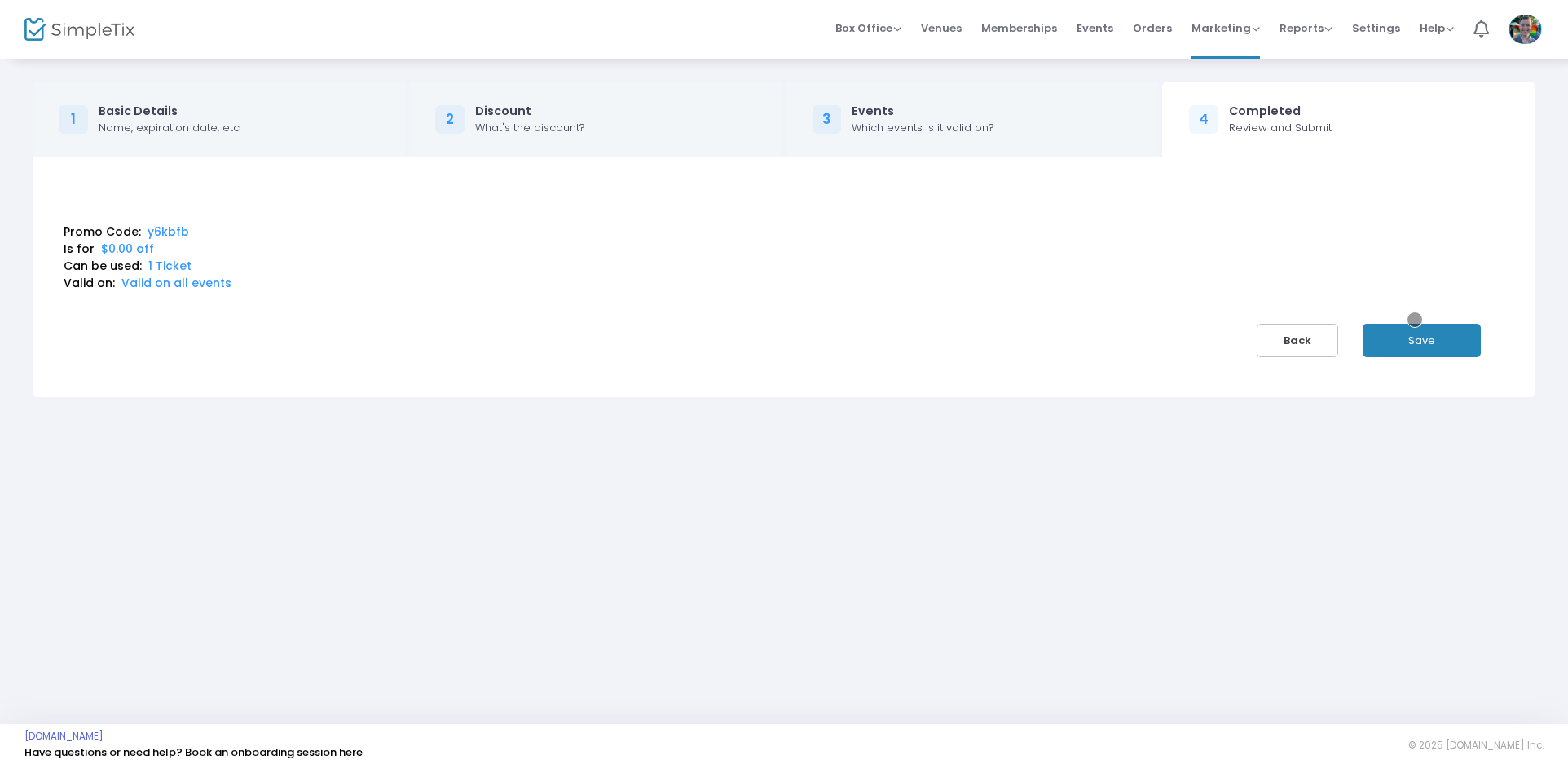
click at [1422, 340] on button "Save" at bounding box center [1422, 340] width 118 height 34
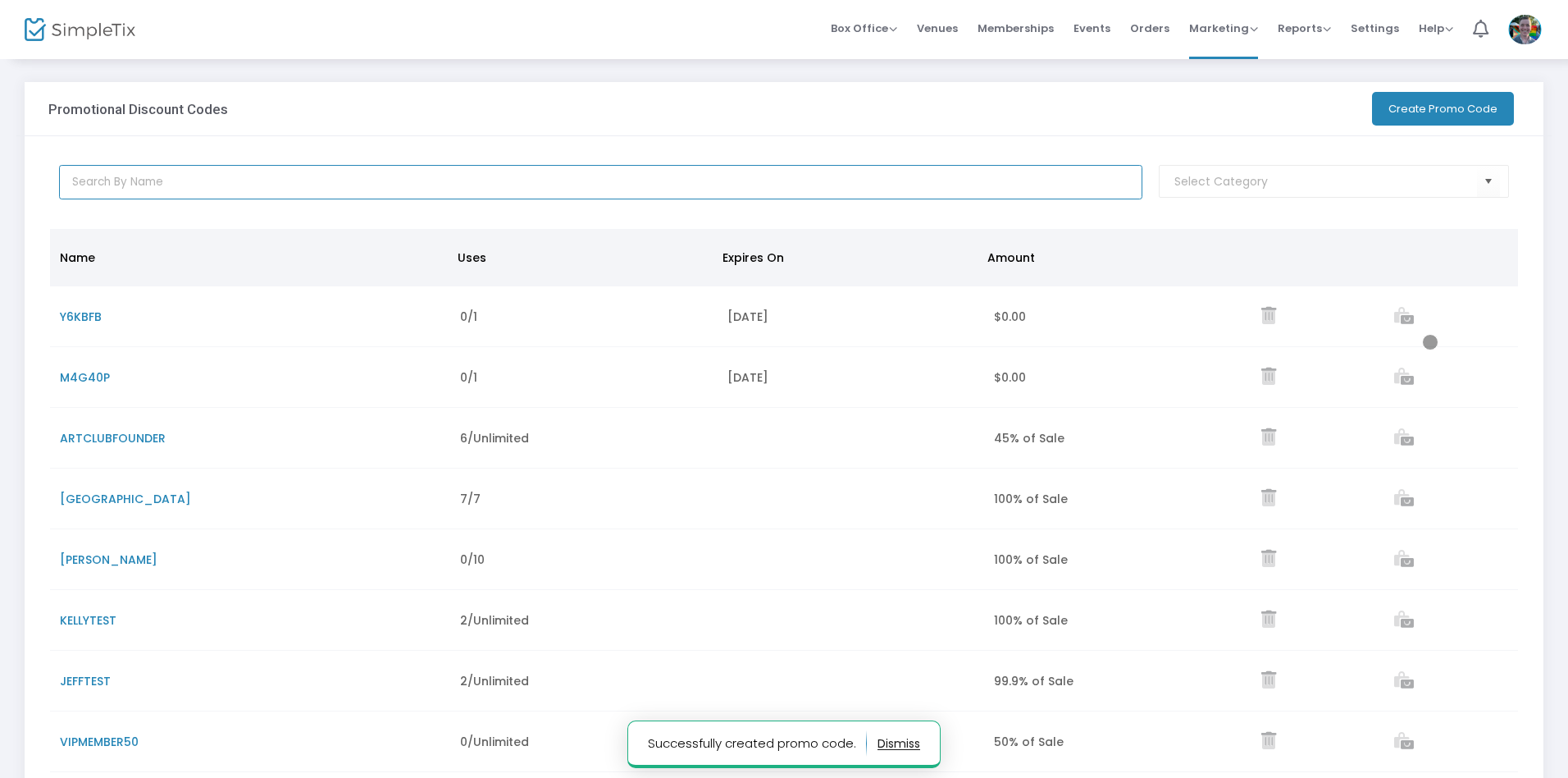
click at [600, 182] on input "text" at bounding box center [601, 182] width 1085 height 35
type input "wlrped"
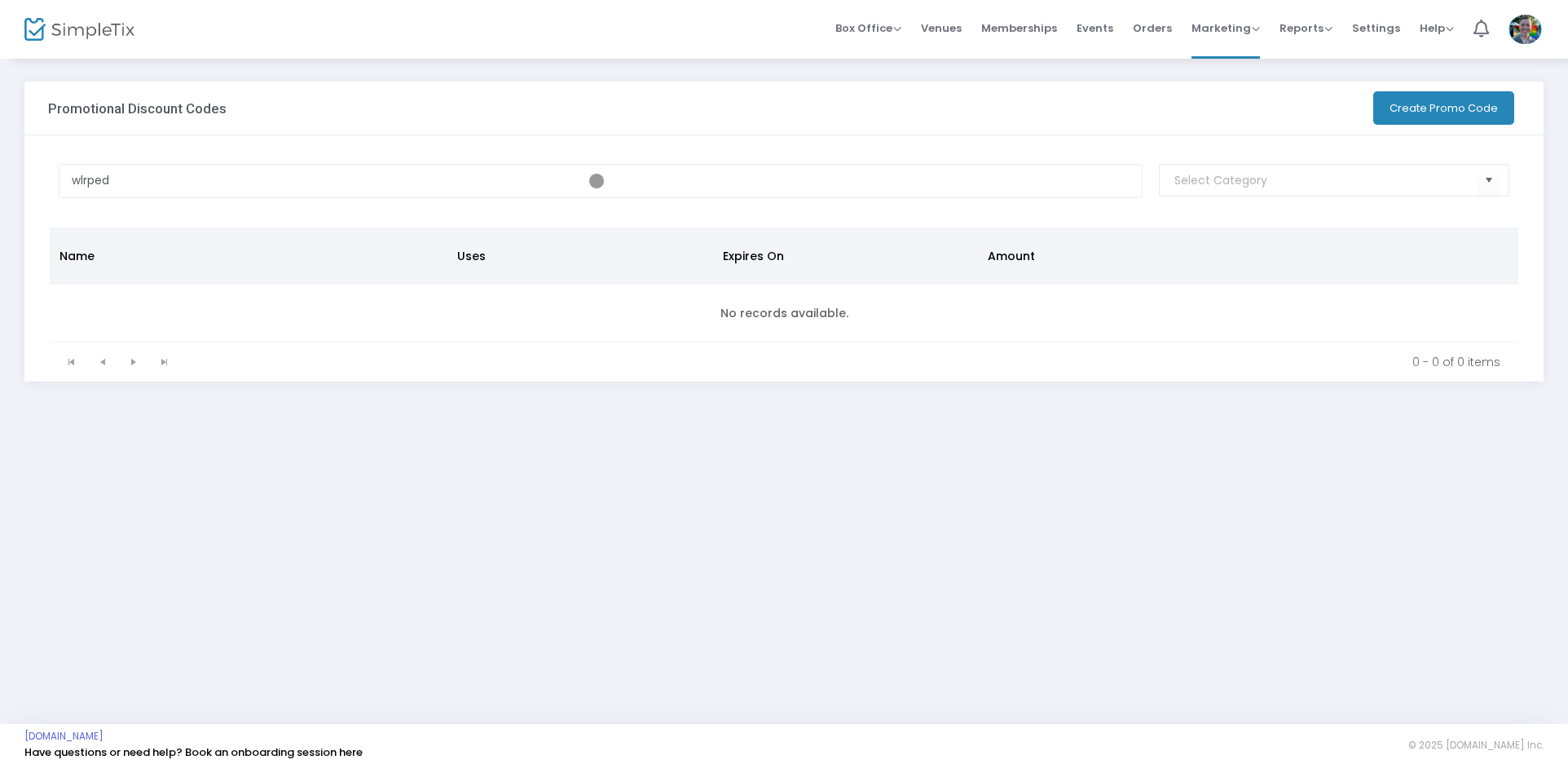
click at [1442, 107] on button "Create Promo Code" at bounding box center [1444, 108] width 141 height 34
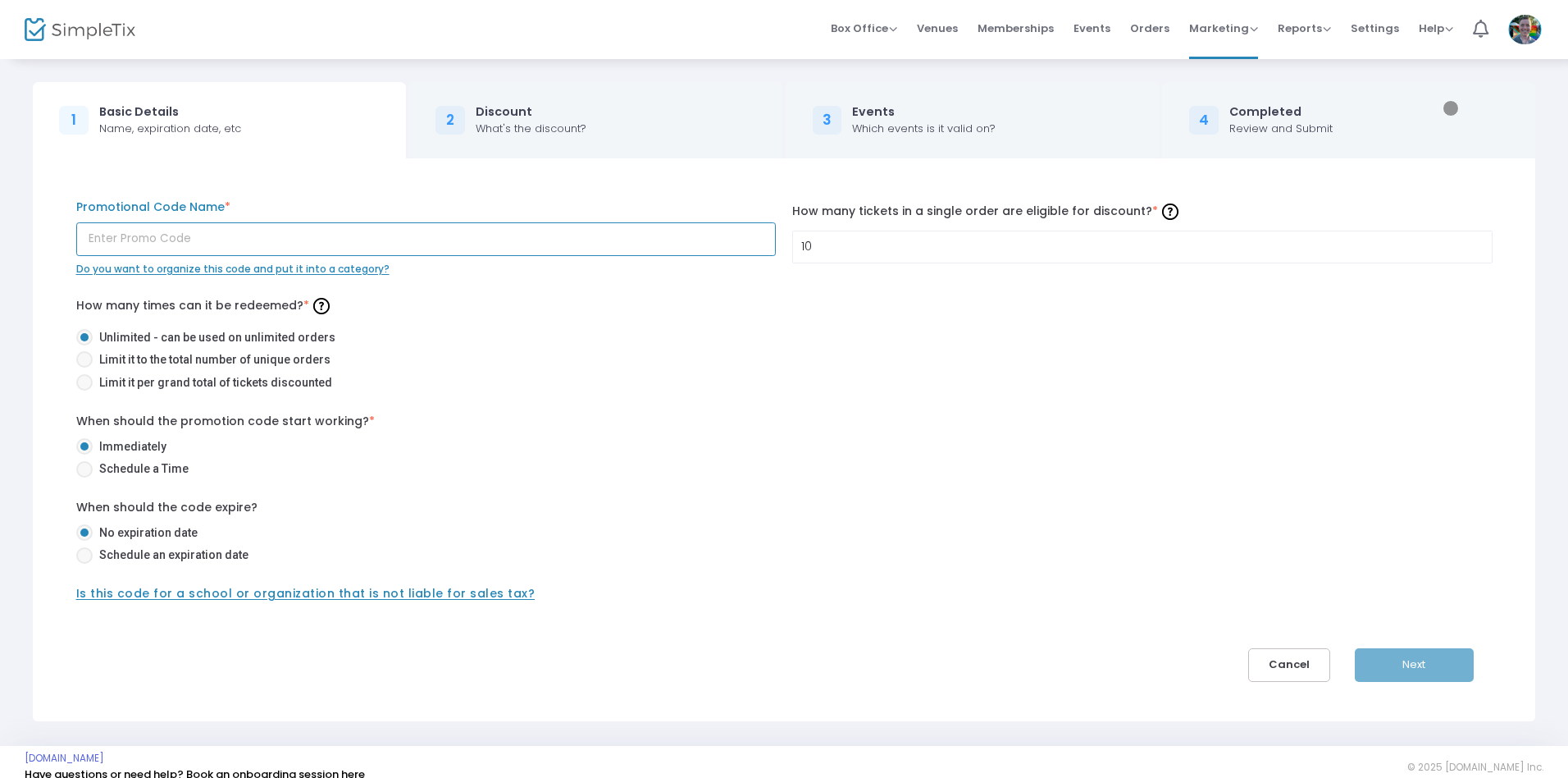
click at [425, 239] on input "text" at bounding box center [426, 239] width 700 height 34
type input "98g047"
click at [84, 383] on span at bounding box center [84, 383] width 0 height 0
click at [84, 391] on input "Limit it per grand total of tickets discounted" at bounding box center [84, 391] width 1 height 1
radio input "true"
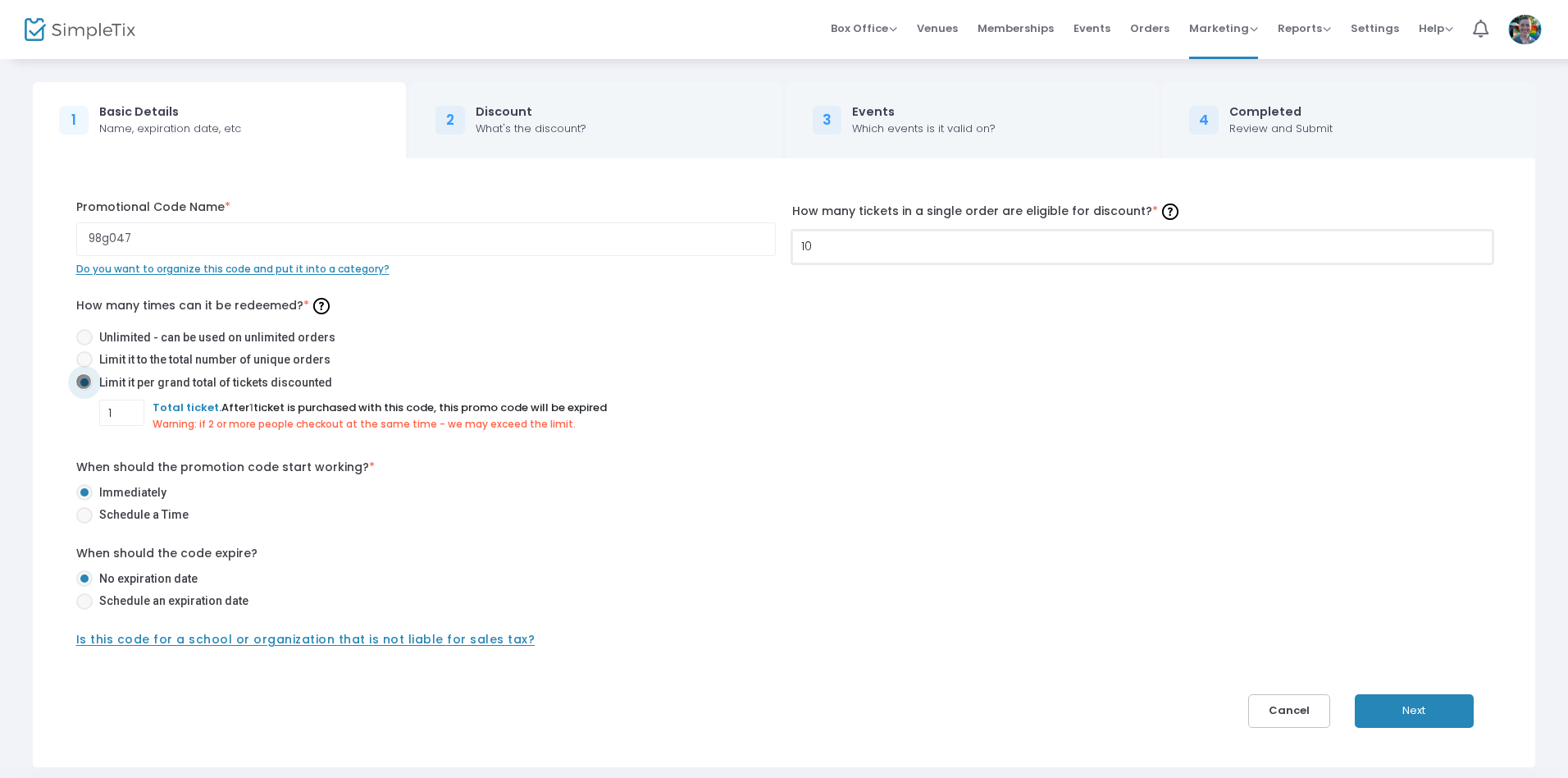
click at [1142, 246] on input "10" at bounding box center [1143, 246] width 699 height 31
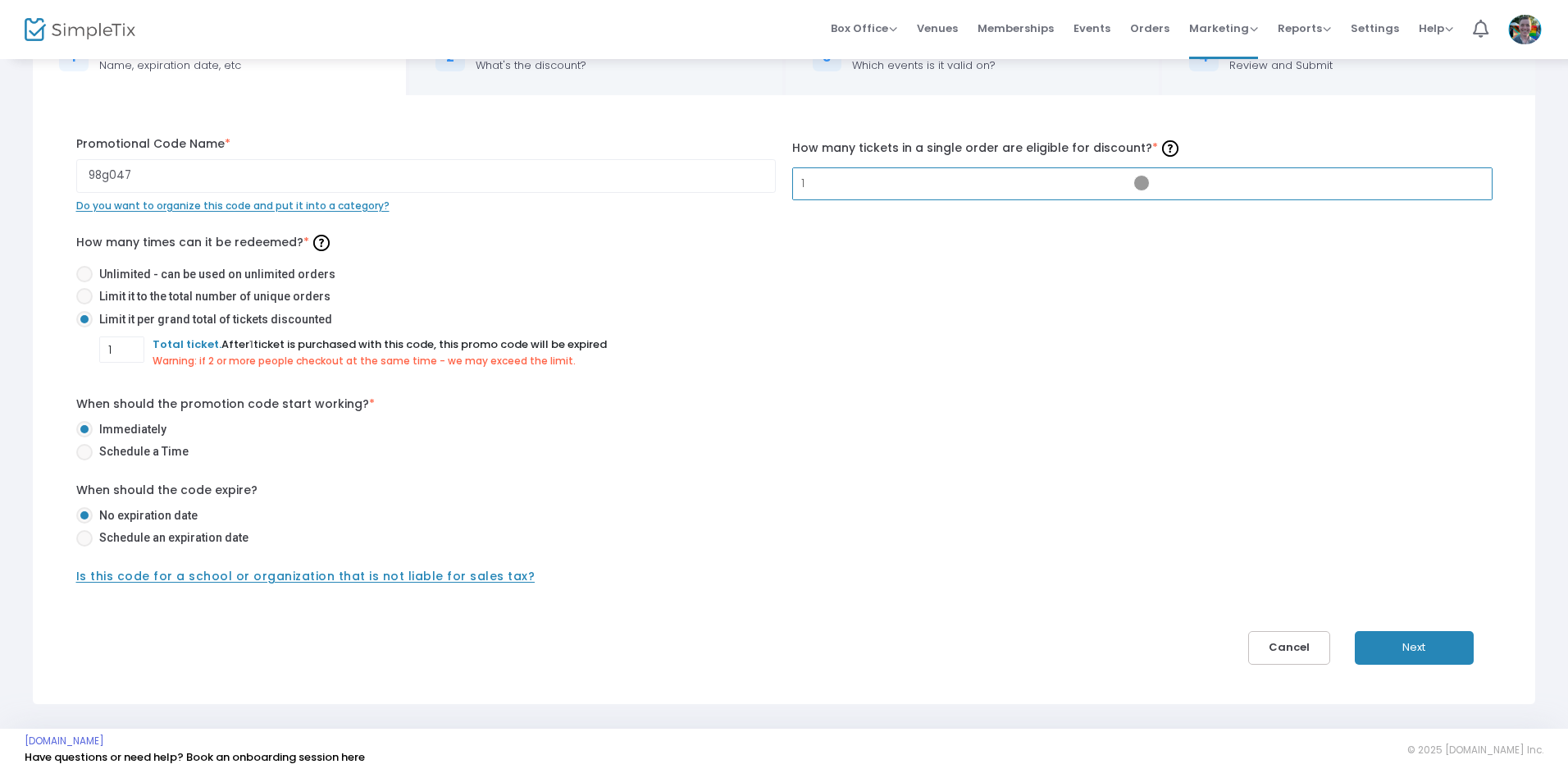
type input "1"
click at [84, 538] on span at bounding box center [84, 538] width 0 height 0
click at [84, 546] on input "Schedule an expiration date" at bounding box center [84, 546] width 1 height 1
radio input "true"
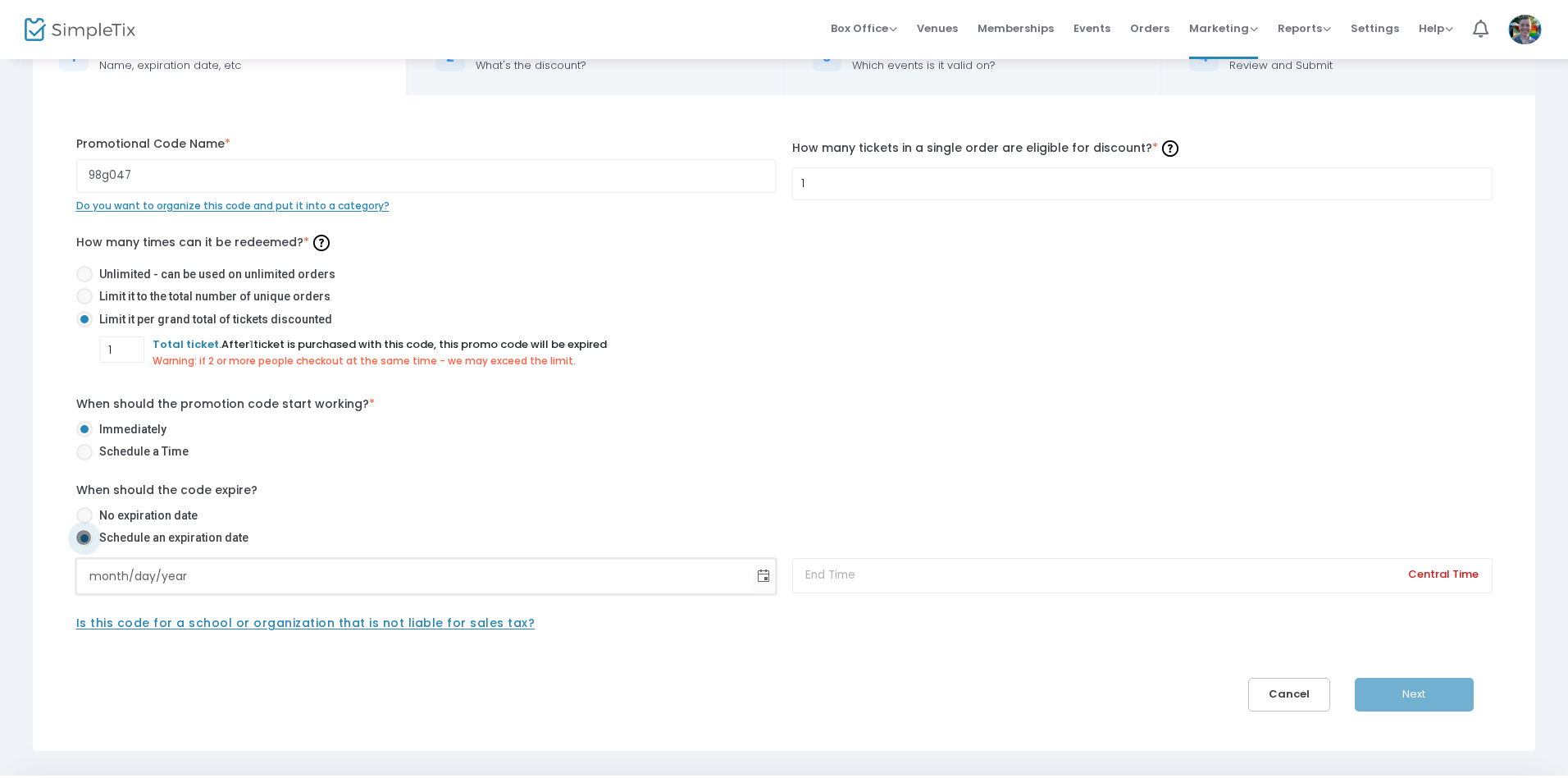
click at [414, 576] on input "month/day/year" at bounding box center [415, 576] width 676 height 34
type input "[DATE]"
click at [1142, 575] on input at bounding box center [1142, 575] width 700 height 36
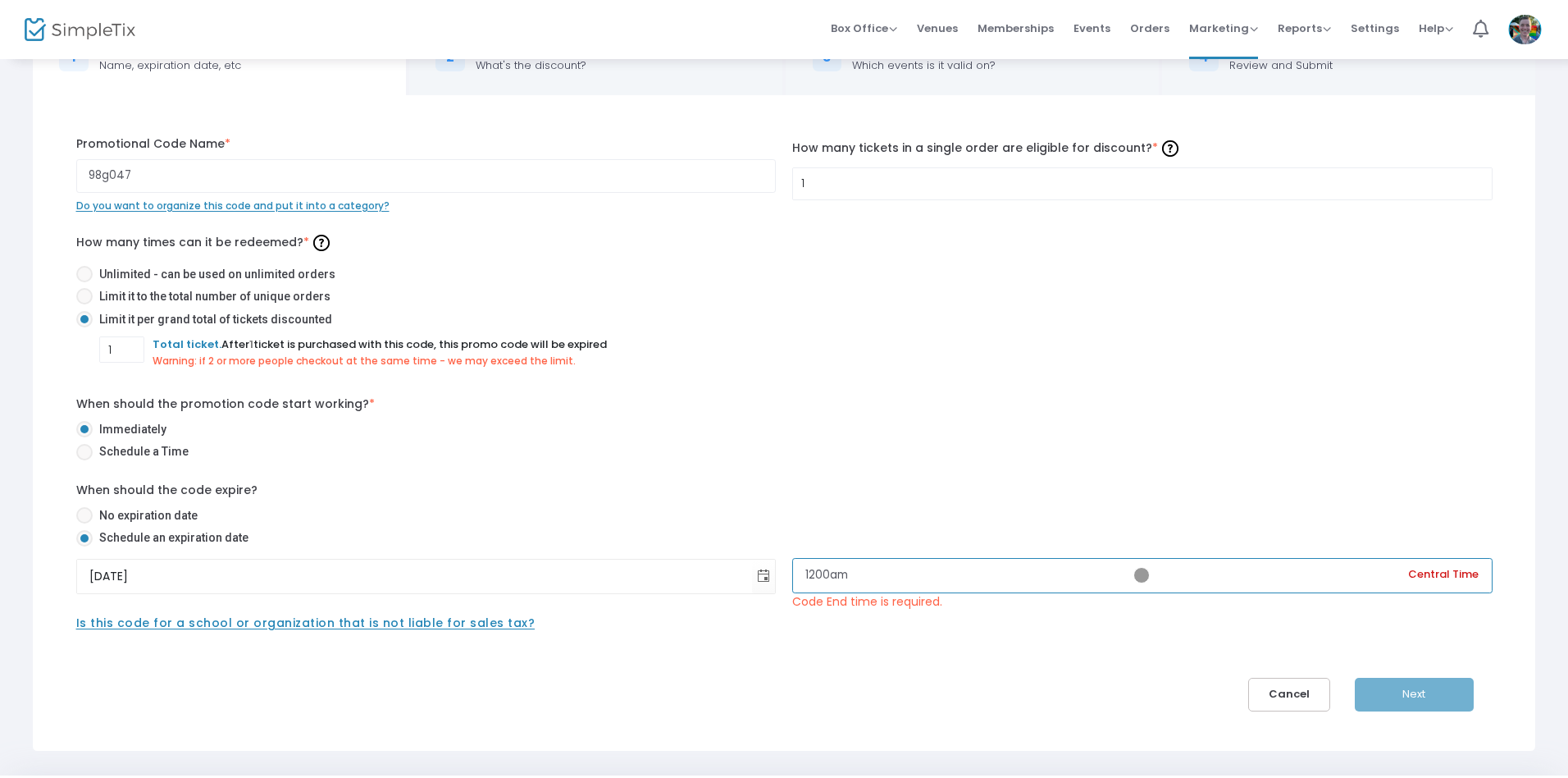
scroll to position [110, 0]
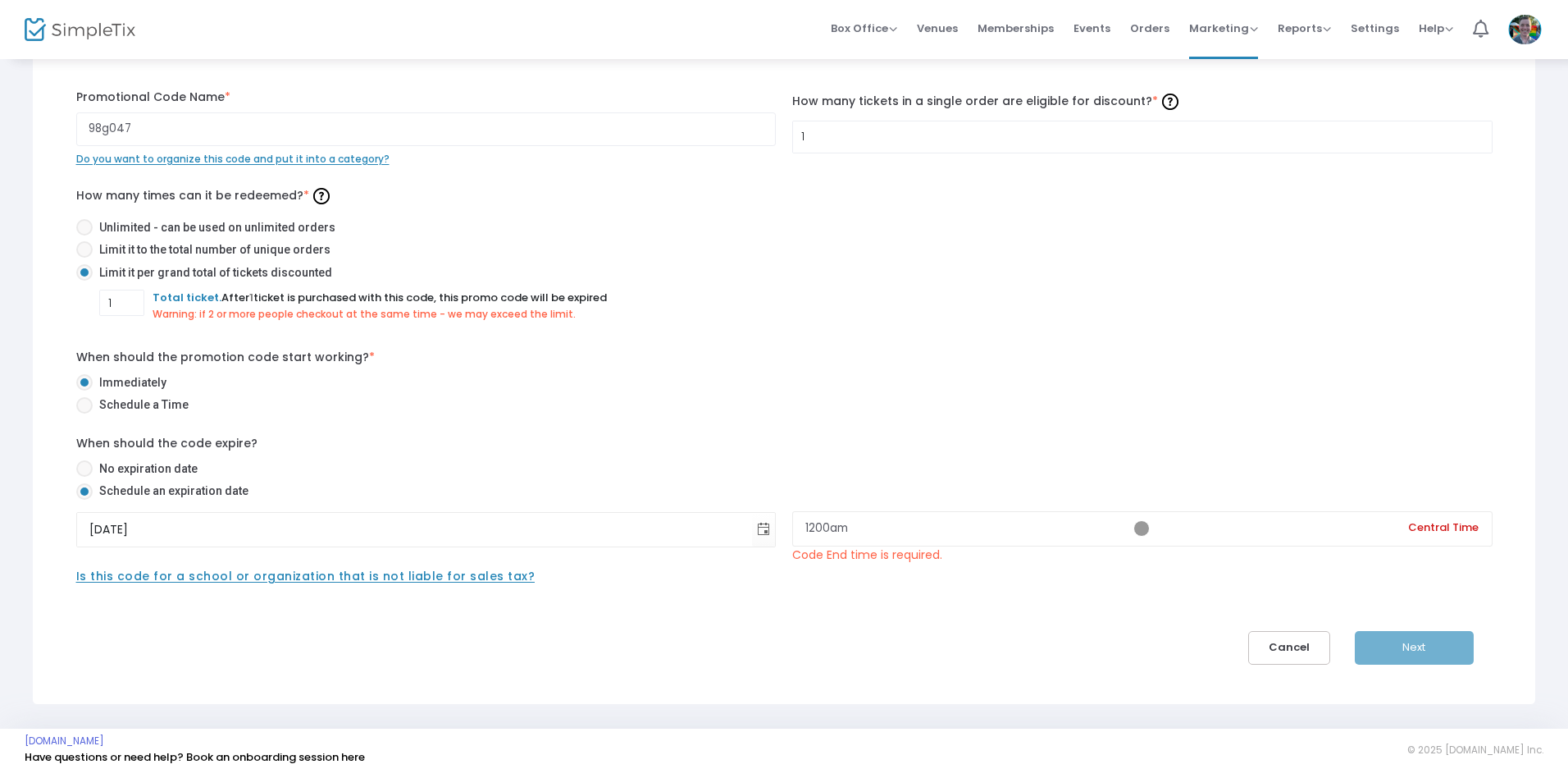
type input "12:00 AM"
click at [1414, 648] on div "Next" at bounding box center [1430, 648] width 150 height 34
click at [1142, 137] on input "1" at bounding box center [1143, 137] width 699 height 31
type input "5"
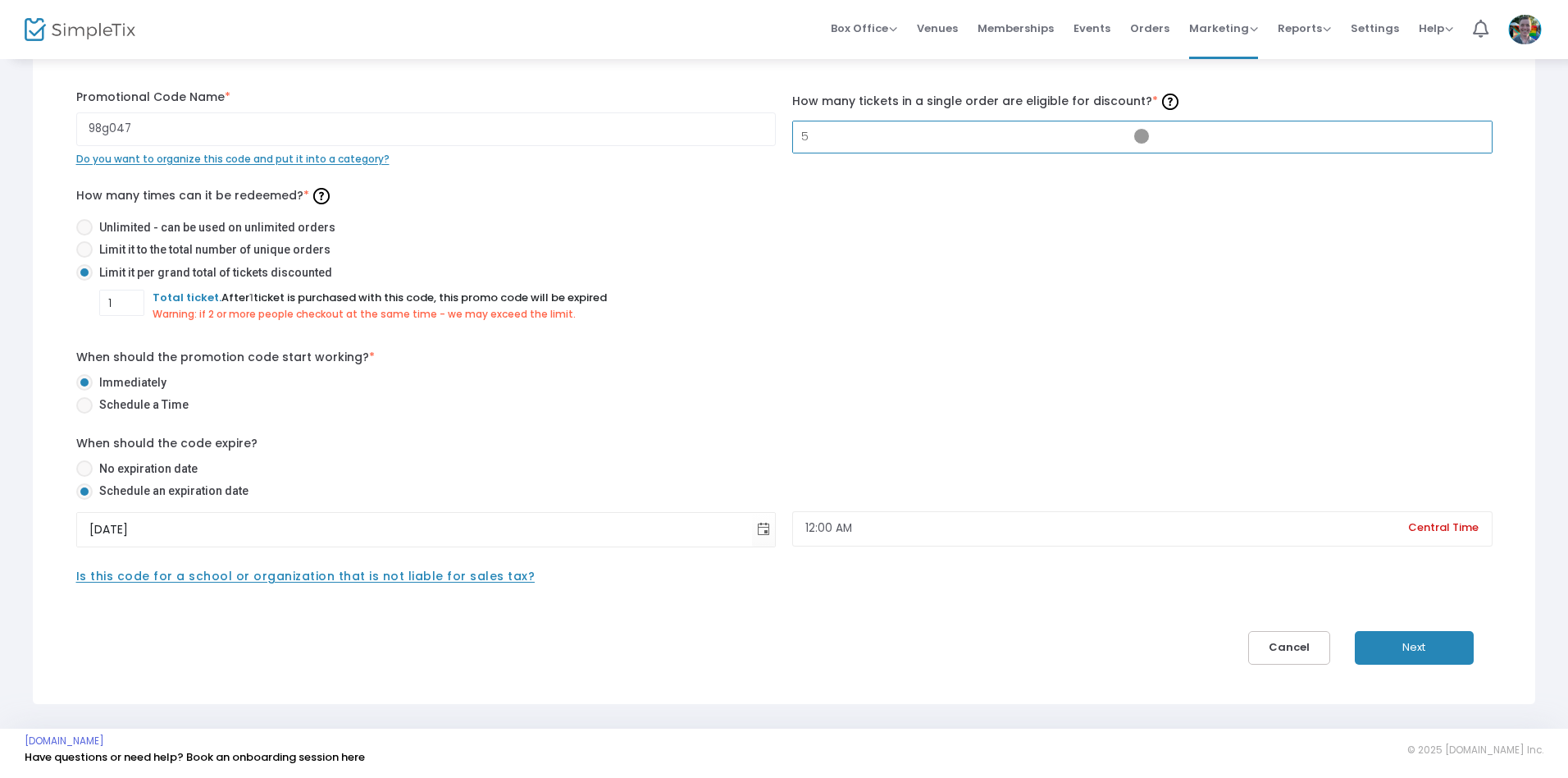
click at [1414, 648] on button "Next" at bounding box center [1414, 648] width 119 height 34
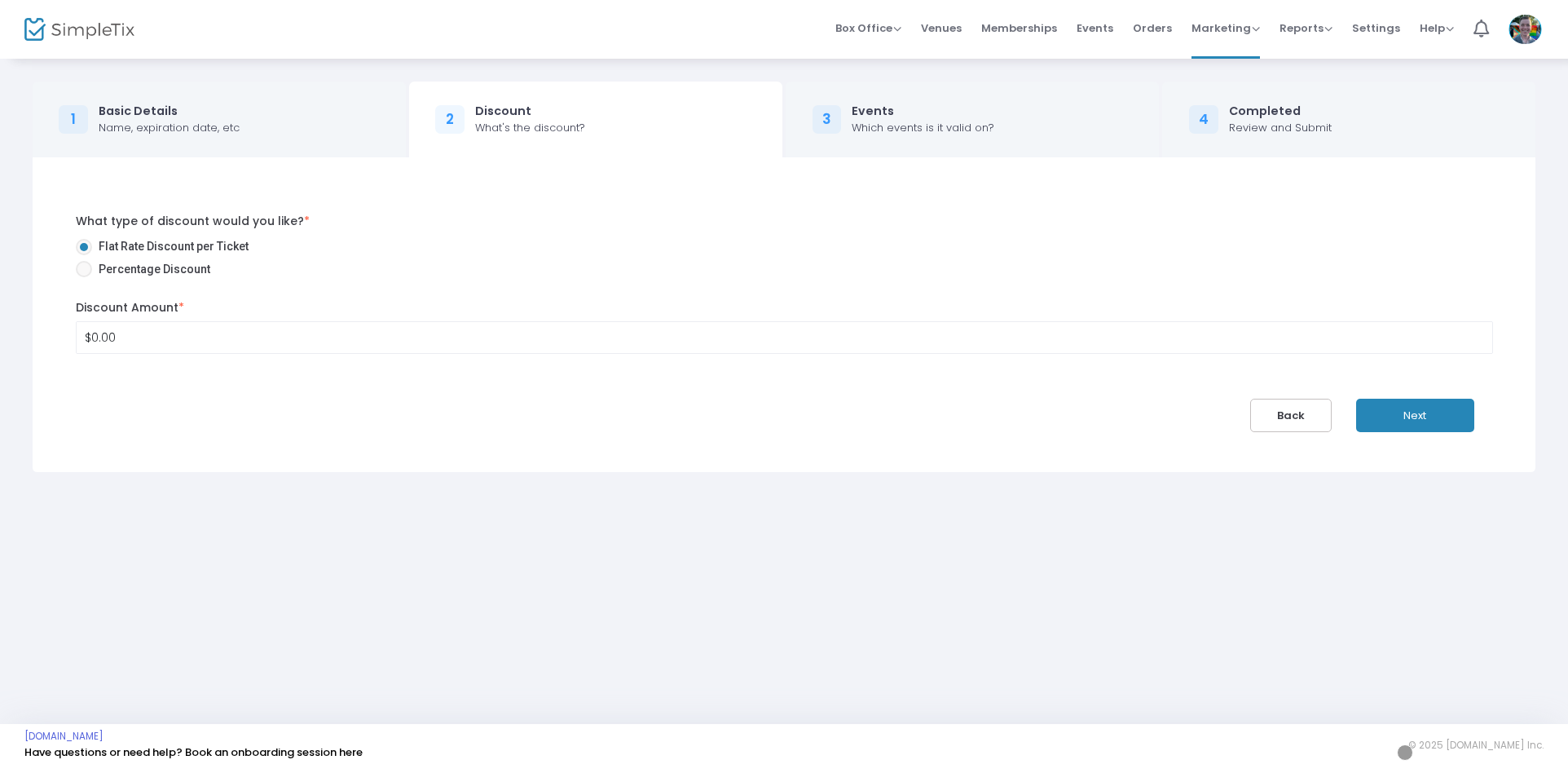
click at [1415, 415] on button "Next" at bounding box center [1415, 416] width 118 height 34
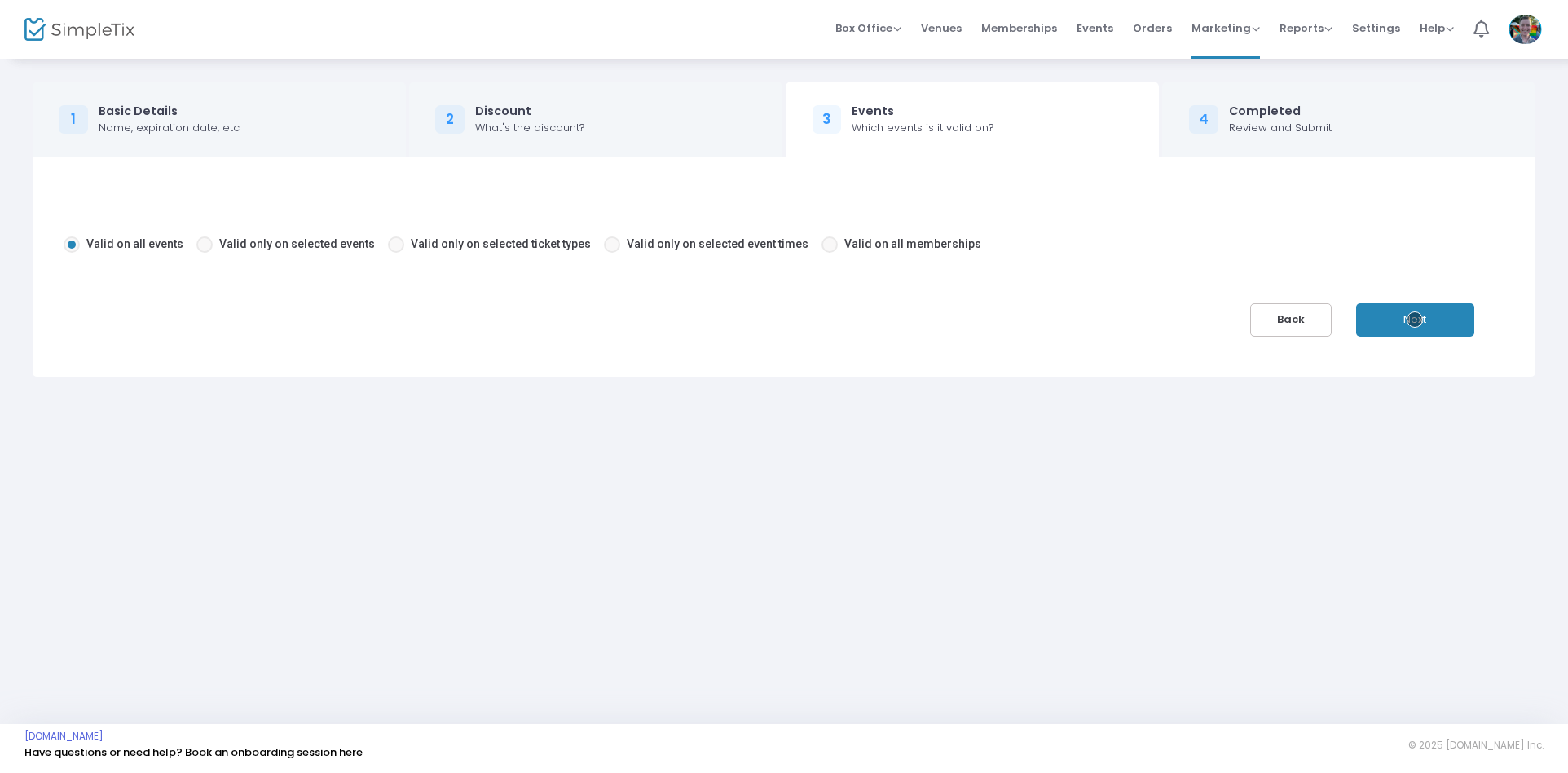
click at [1415, 319] on button "Next" at bounding box center [1415, 320] width 118 height 34
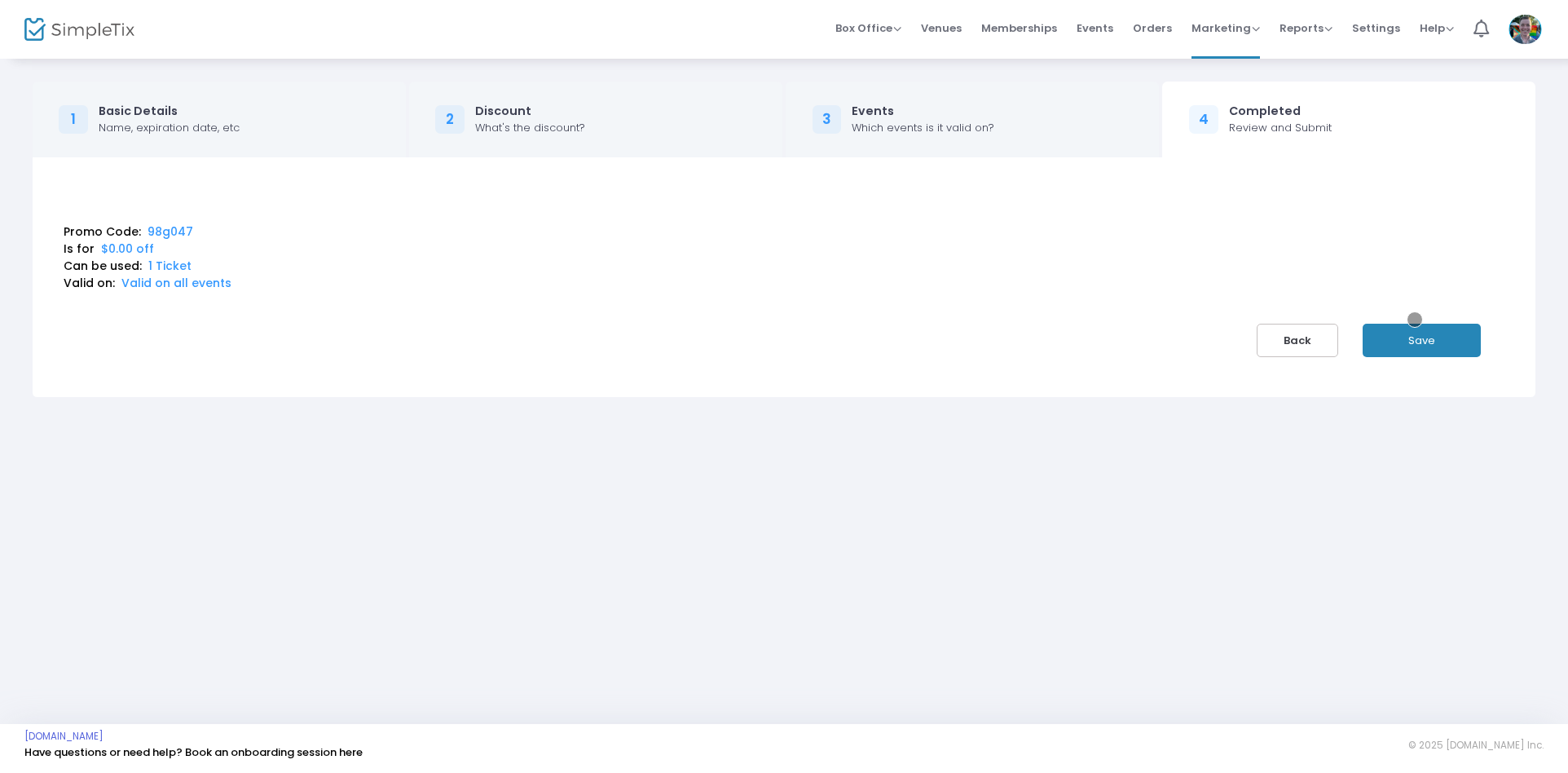
click at [1422, 340] on button "Save" at bounding box center [1422, 340] width 118 height 34
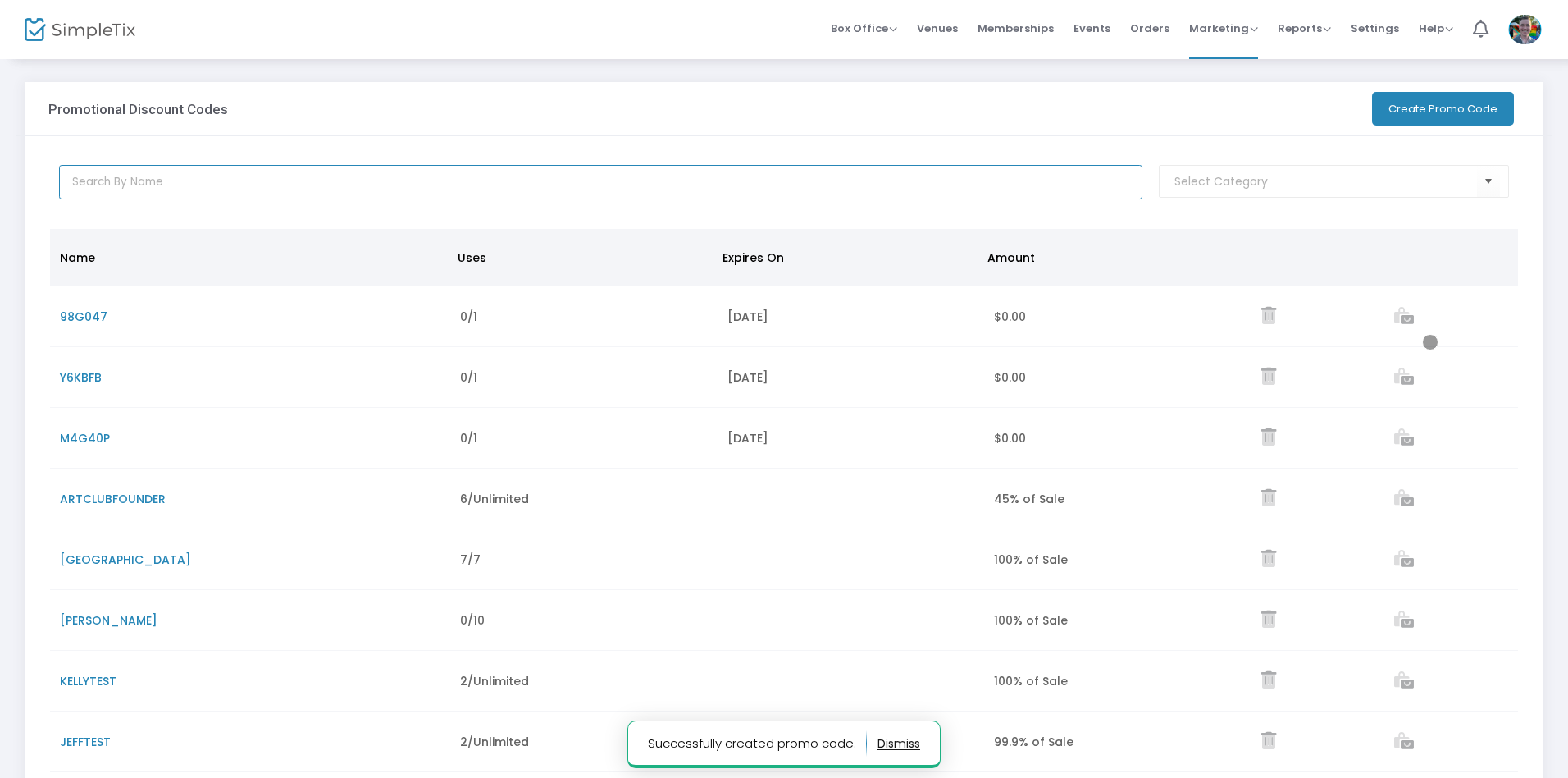
click at [600, 182] on input "text" at bounding box center [601, 182] width 1085 height 35
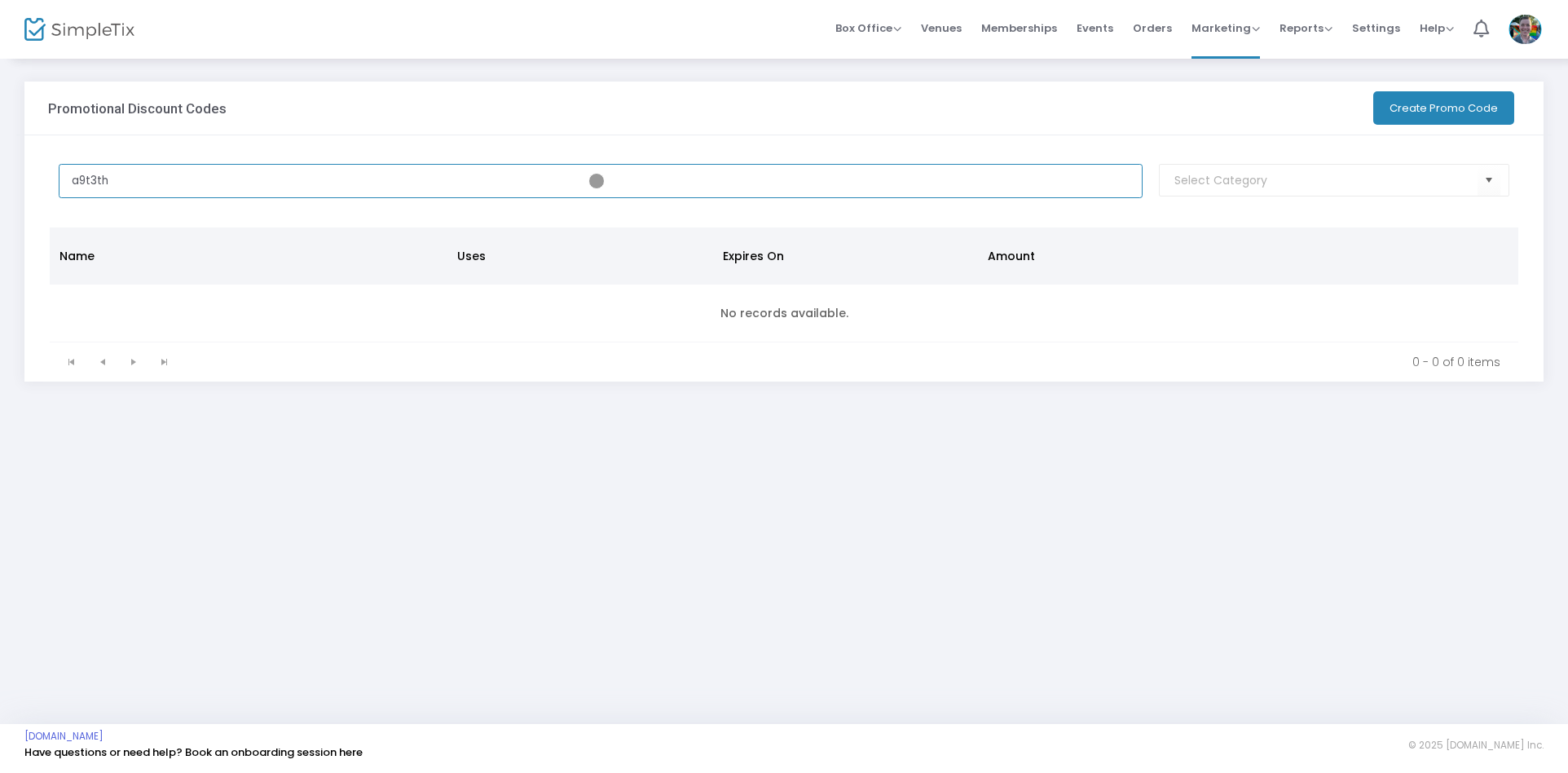
type input "a9t3th"
click at [1442, 107] on button "Create Promo Code" at bounding box center [1444, 108] width 141 height 34
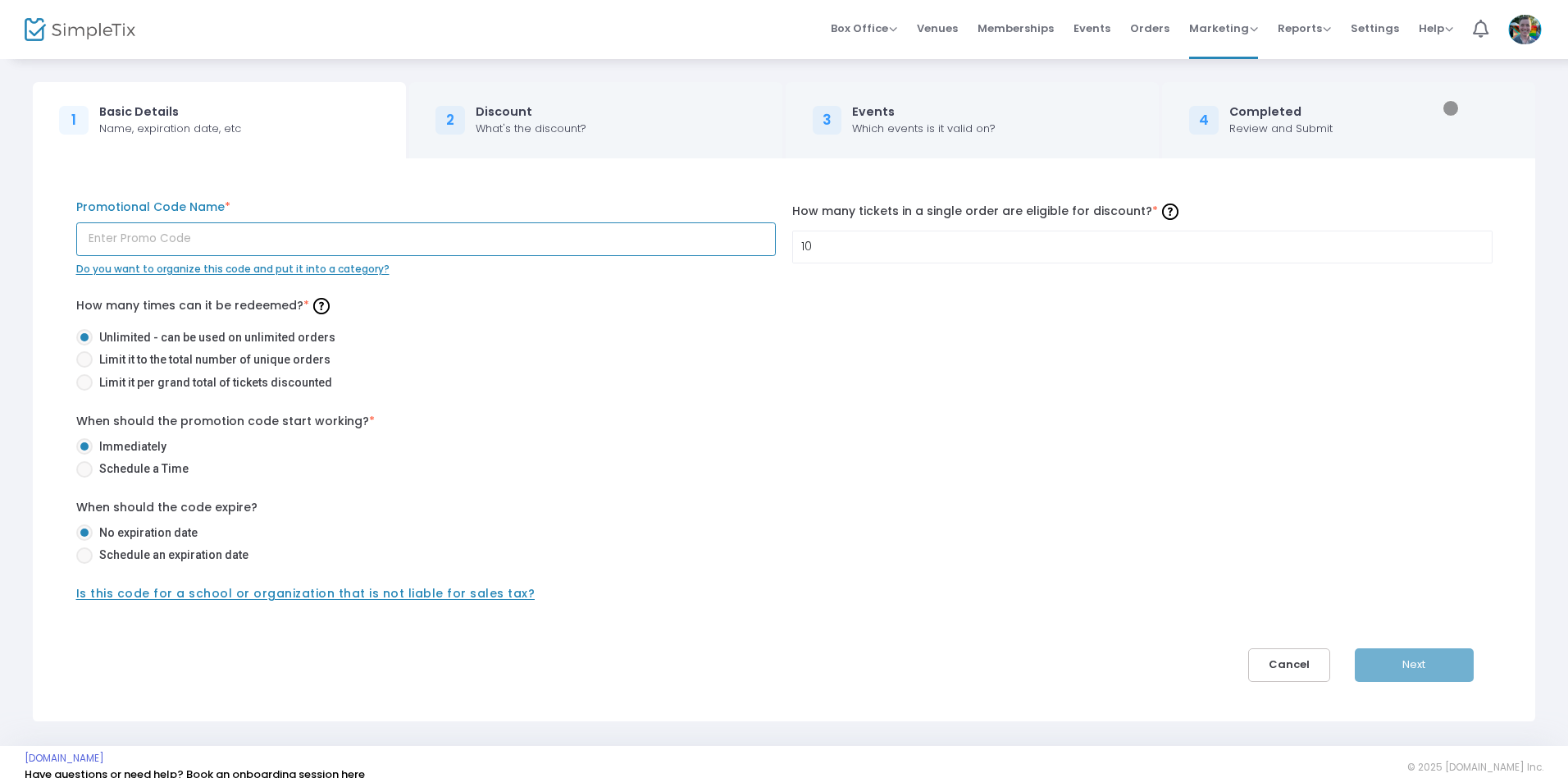
click at [425, 239] on input "text" at bounding box center [426, 239] width 700 height 34
type input "1cv17h"
click at [84, 383] on span at bounding box center [84, 383] width 0 height 0
click at [84, 391] on input "Limit it per grand total of tickets discounted" at bounding box center [84, 391] width 1 height 1
radio input "true"
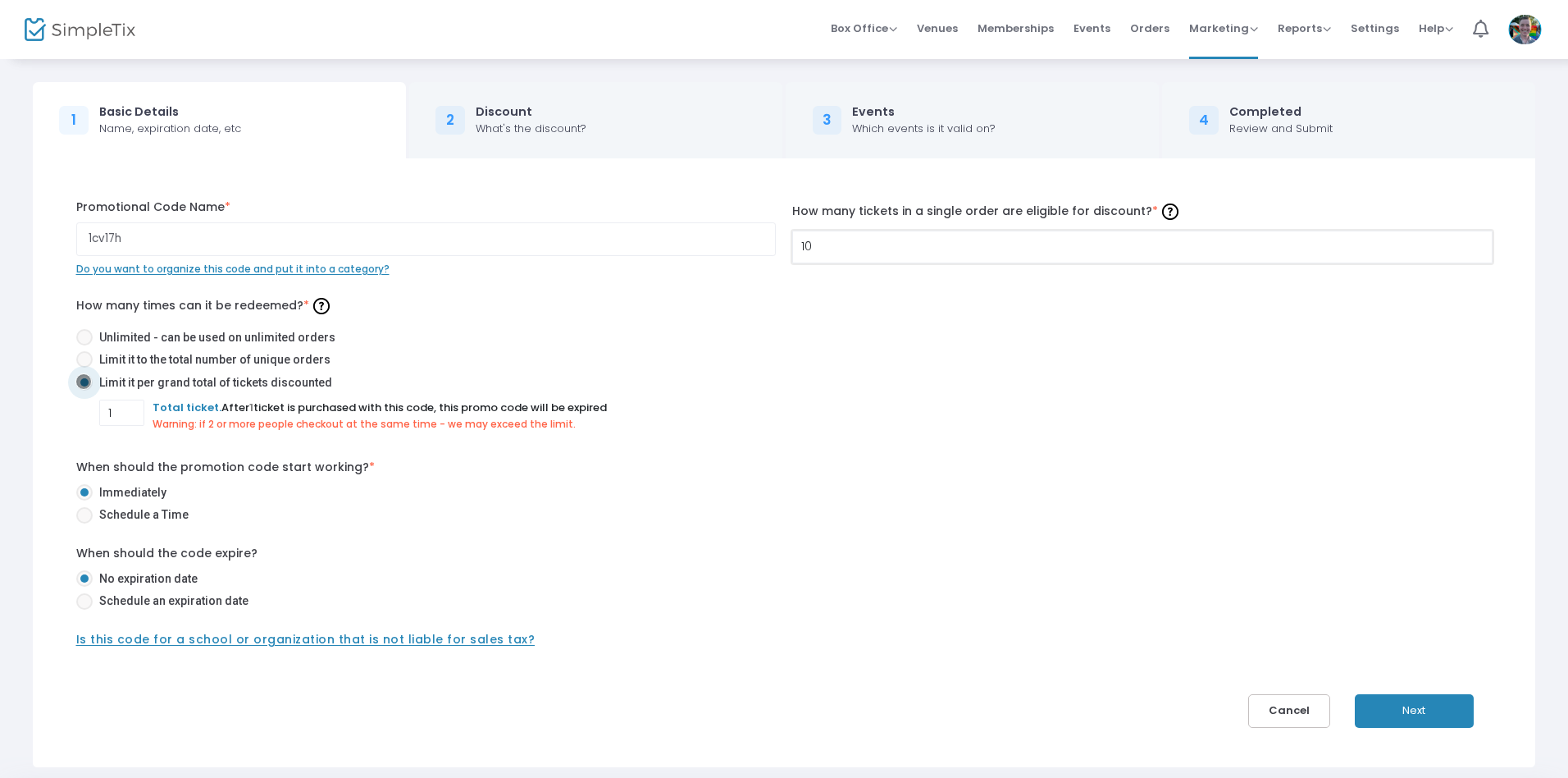
click at [1142, 246] on input "10" at bounding box center [1143, 246] width 699 height 31
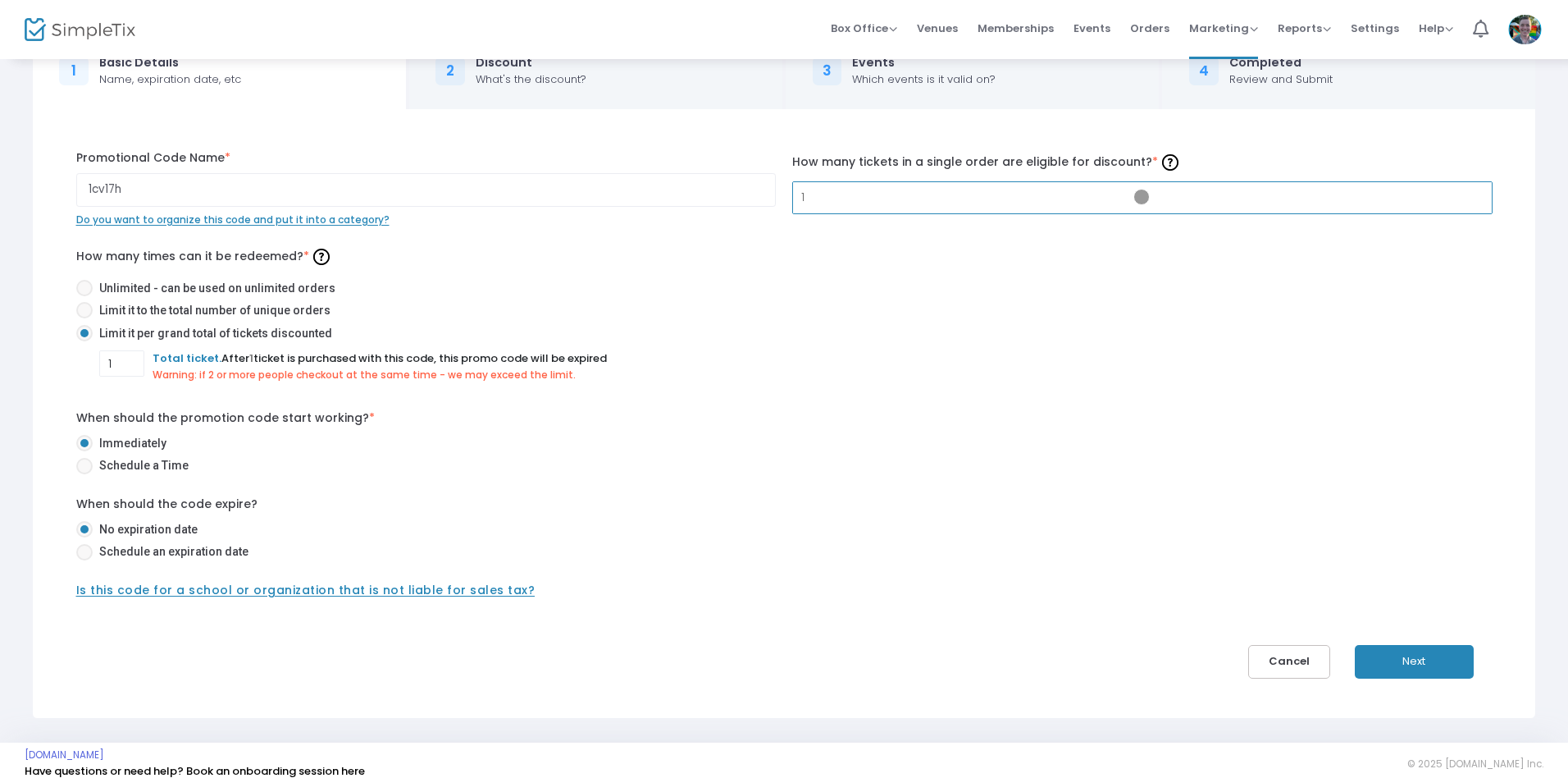
scroll to position [63, 0]
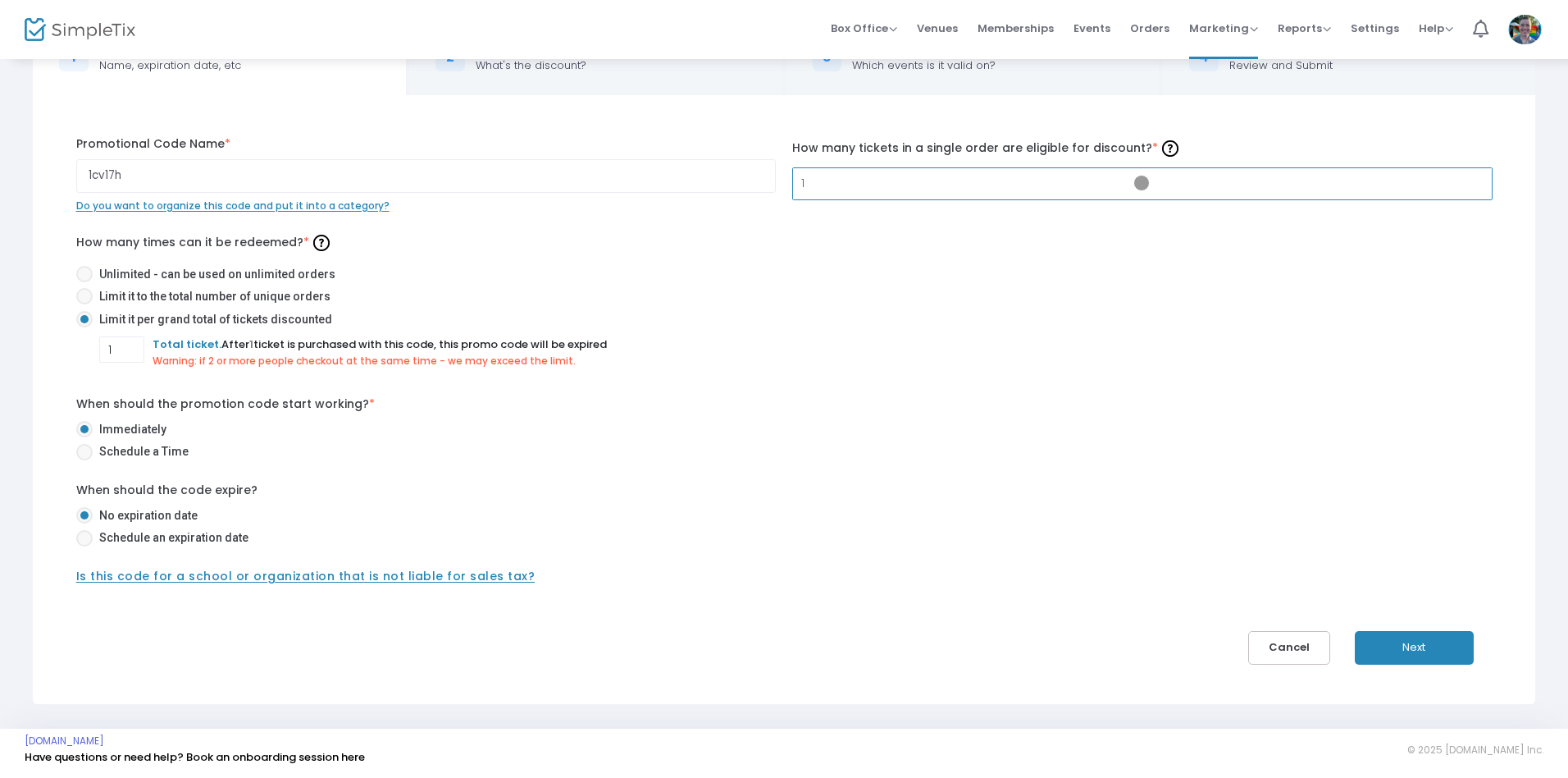
type input "1"
click at [84, 538] on span at bounding box center [84, 538] width 0 height 0
click at [84, 546] on input "Schedule an expiration date" at bounding box center [84, 546] width 1 height 1
radio input "true"
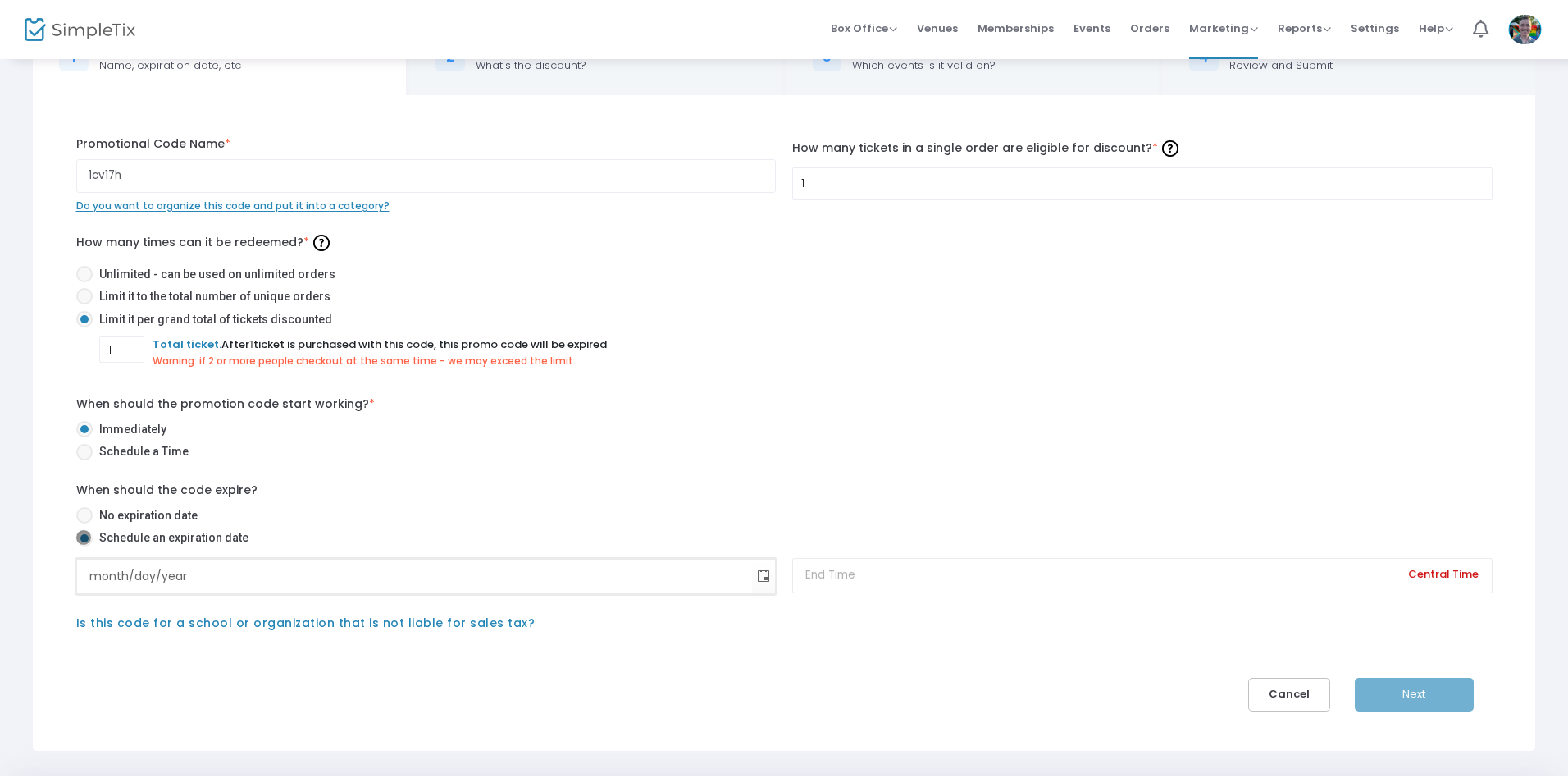
click at [414, 576] on input "month/day/year" at bounding box center [415, 576] width 676 height 34
type input "[DATE]"
click at [1142, 575] on input at bounding box center [1142, 575] width 700 height 36
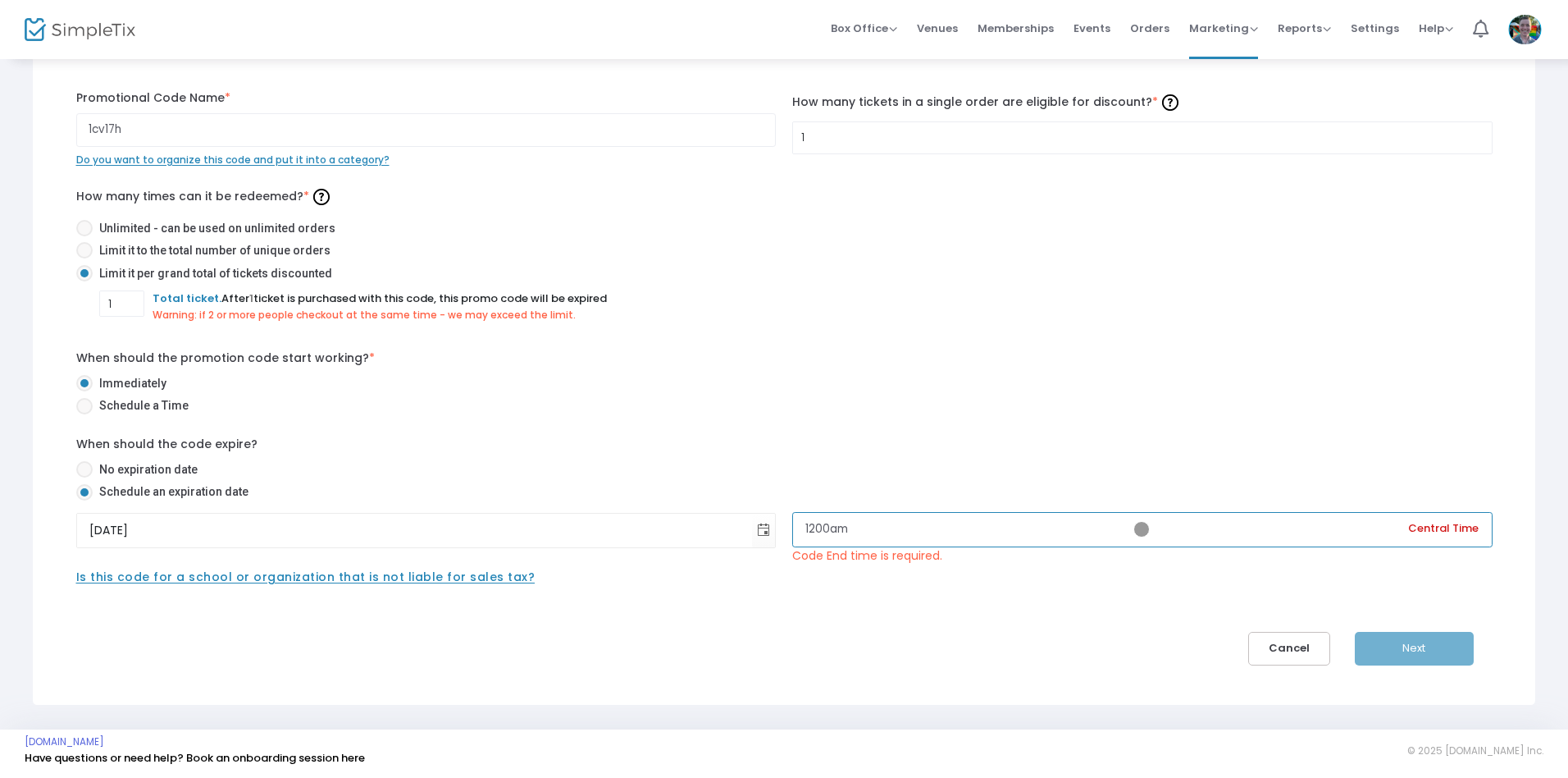
scroll to position [110, 0]
type input "12:00 AM"
click at [1414, 648] on div "Next" at bounding box center [1430, 648] width 150 height 34
click at [1142, 137] on input "1" at bounding box center [1143, 137] width 699 height 31
type input "5"
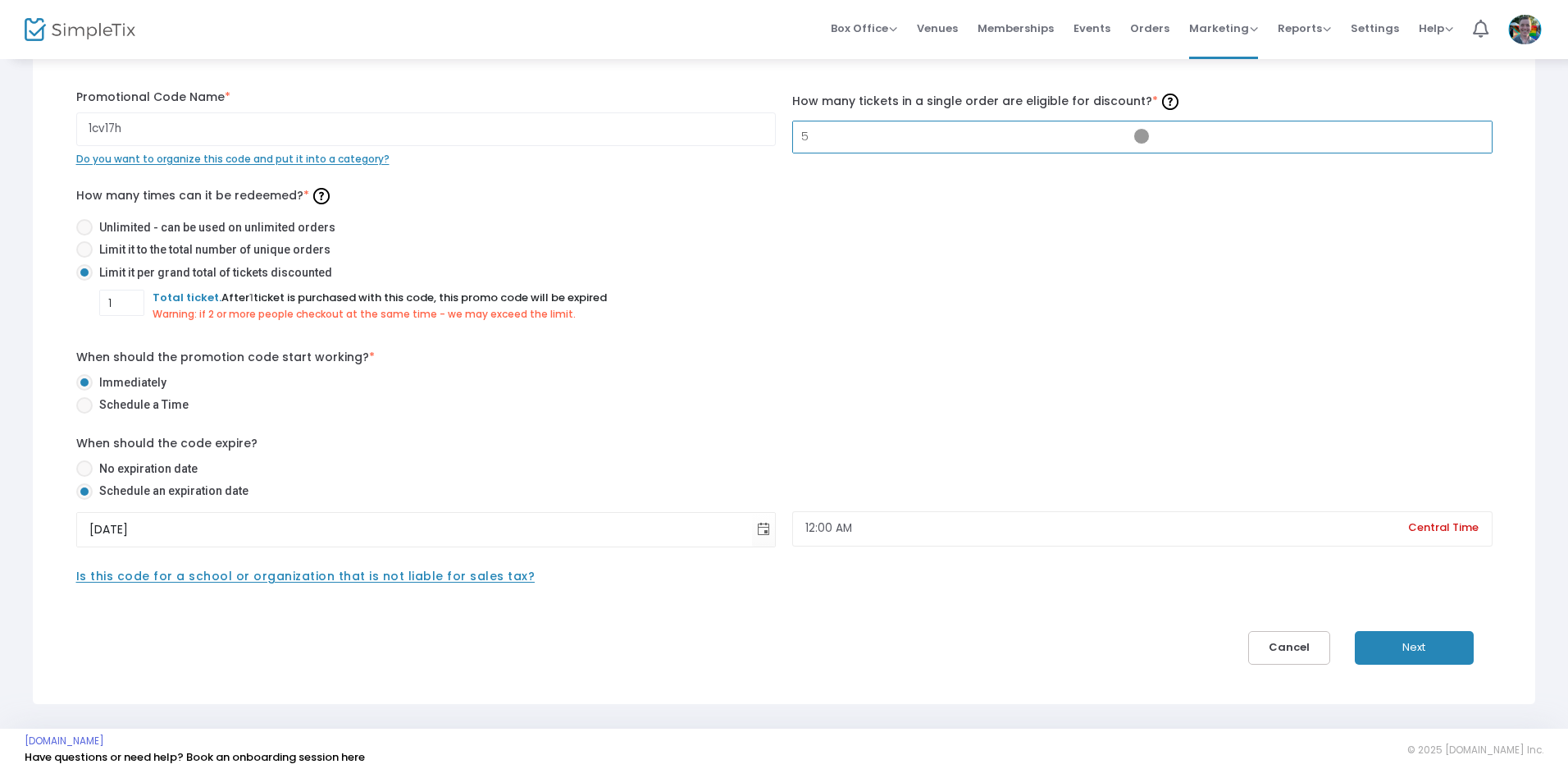
click at [1414, 648] on button "Next" at bounding box center [1414, 648] width 119 height 34
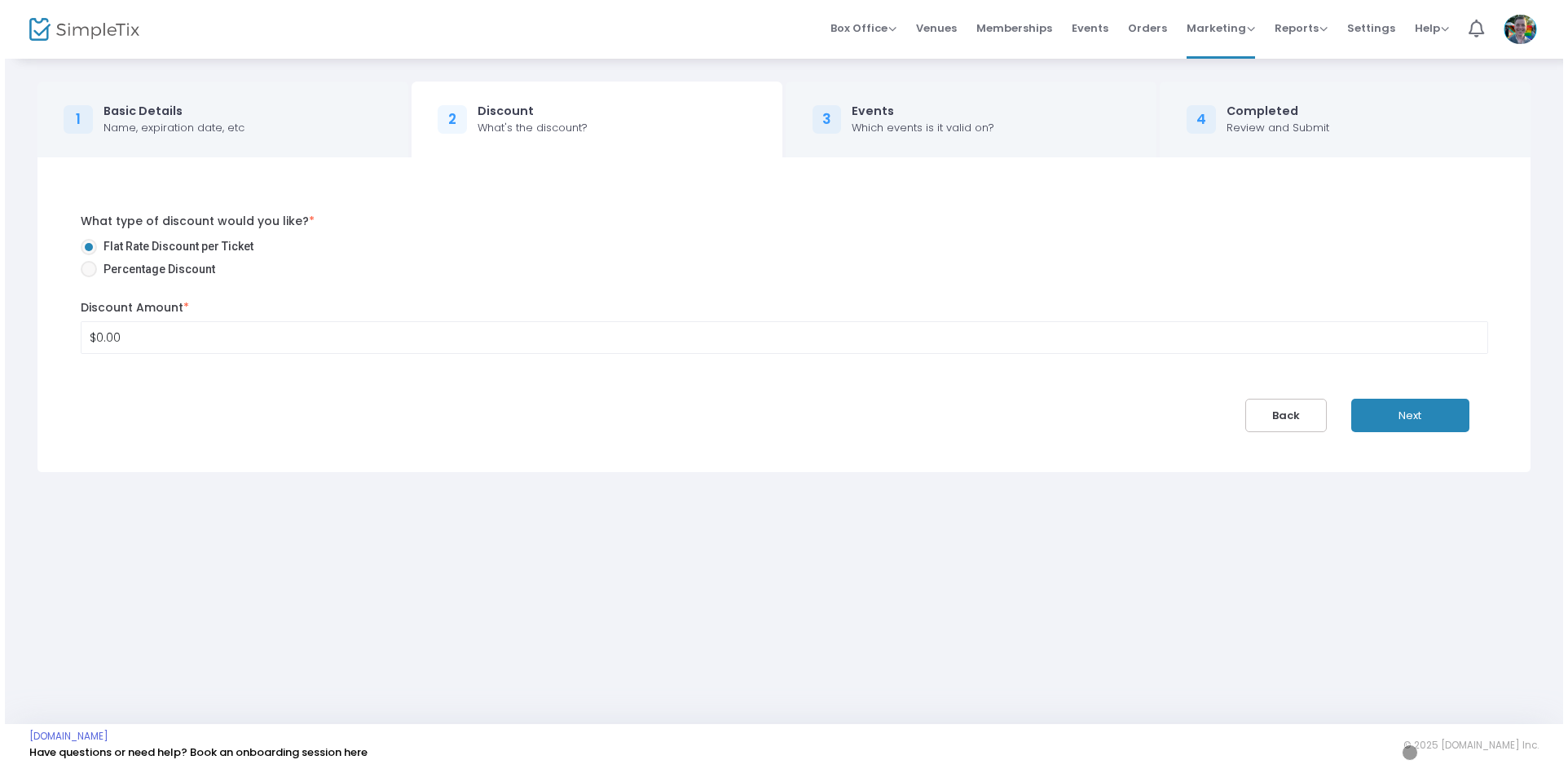
scroll to position [0, 0]
click at [1415, 415] on button "Next" at bounding box center [1415, 416] width 118 height 34
